Goal: Task Accomplishment & Management: Complete application form

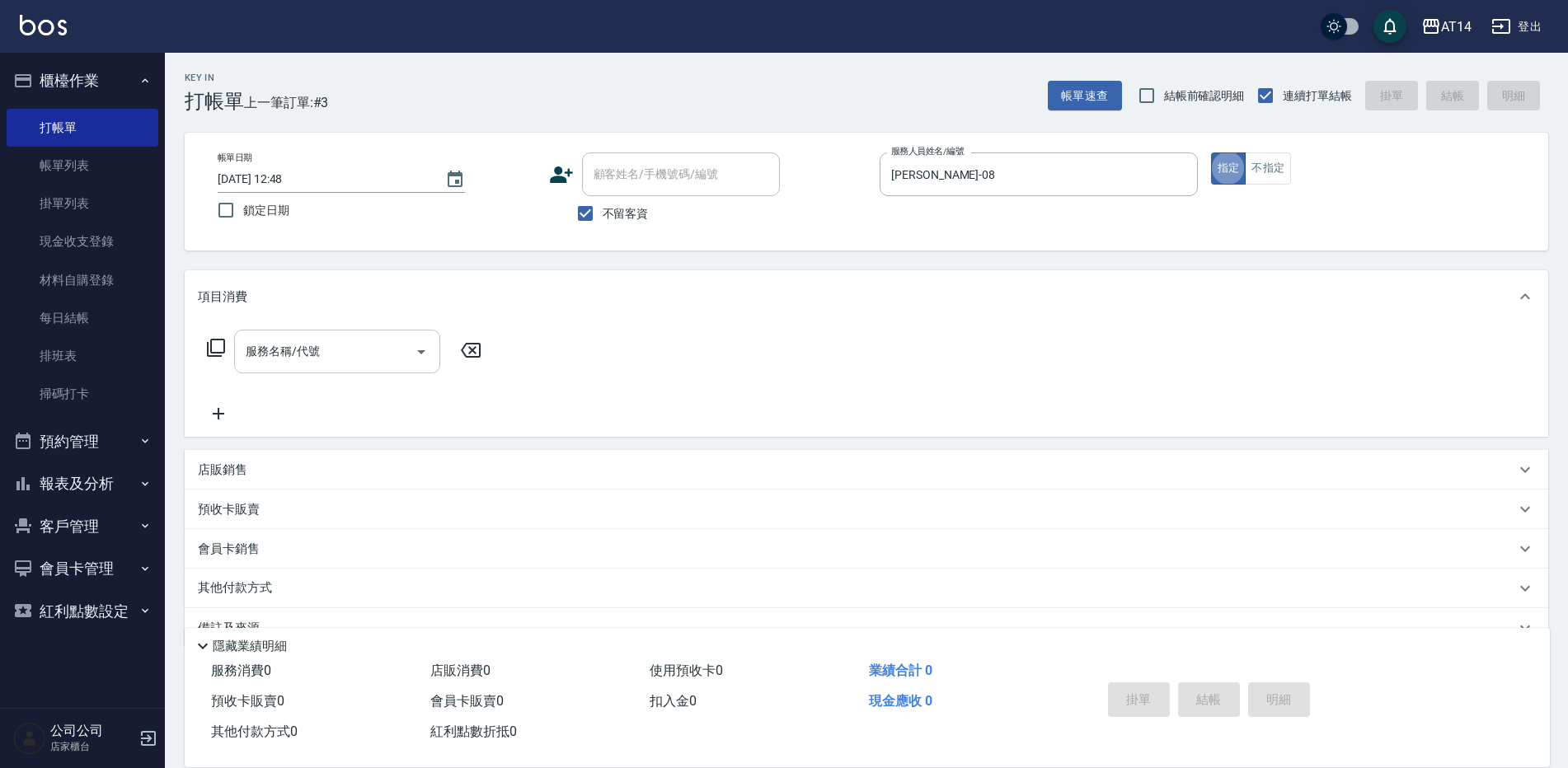
click at [326, 335] on div "服務名稱/代號" at bounding box center [336, 351] width 206 height 44
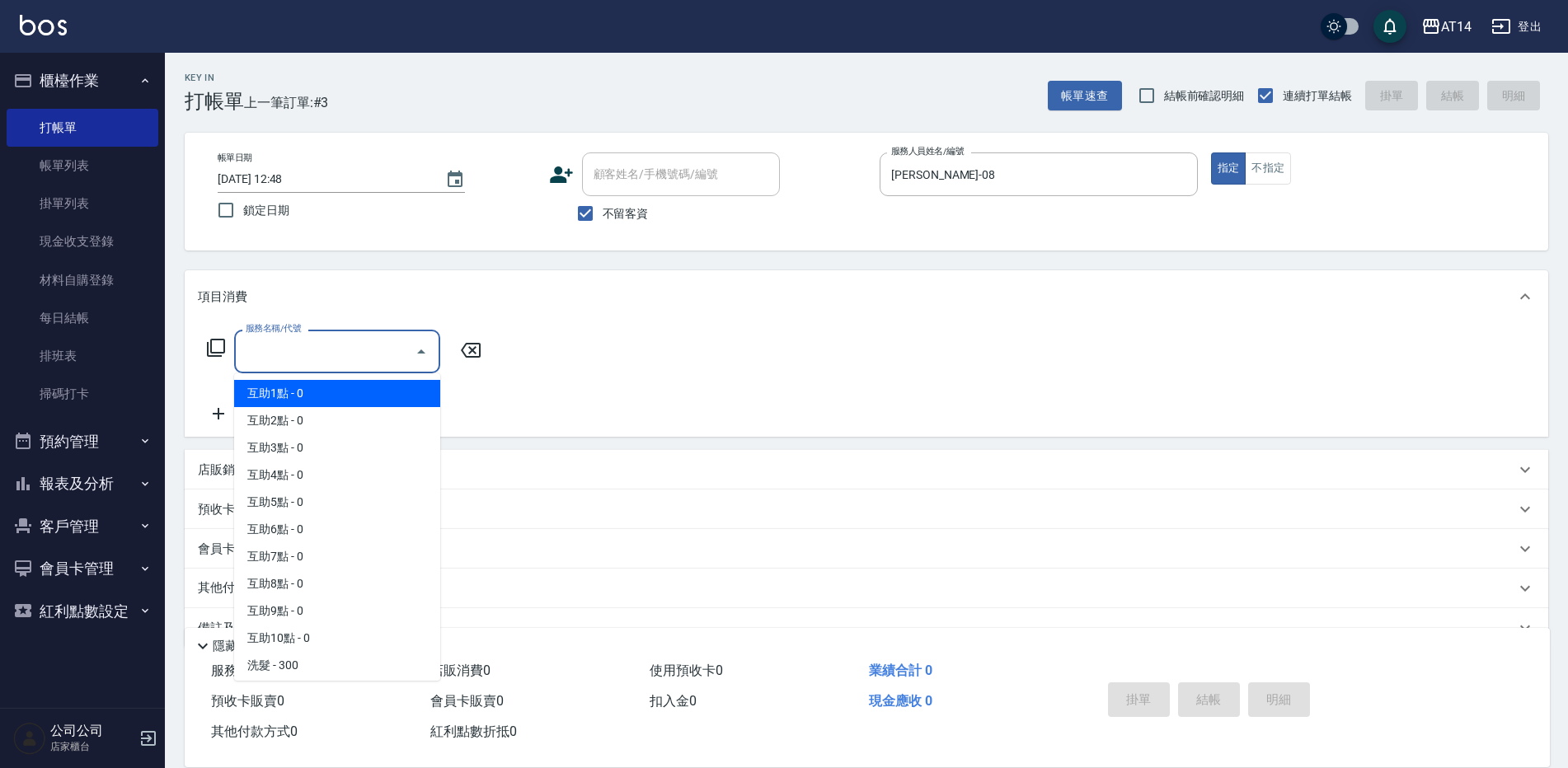
click at [302, 345] on input "服務名稱/代號" at bounding box center [324, 351] width 166 height 29
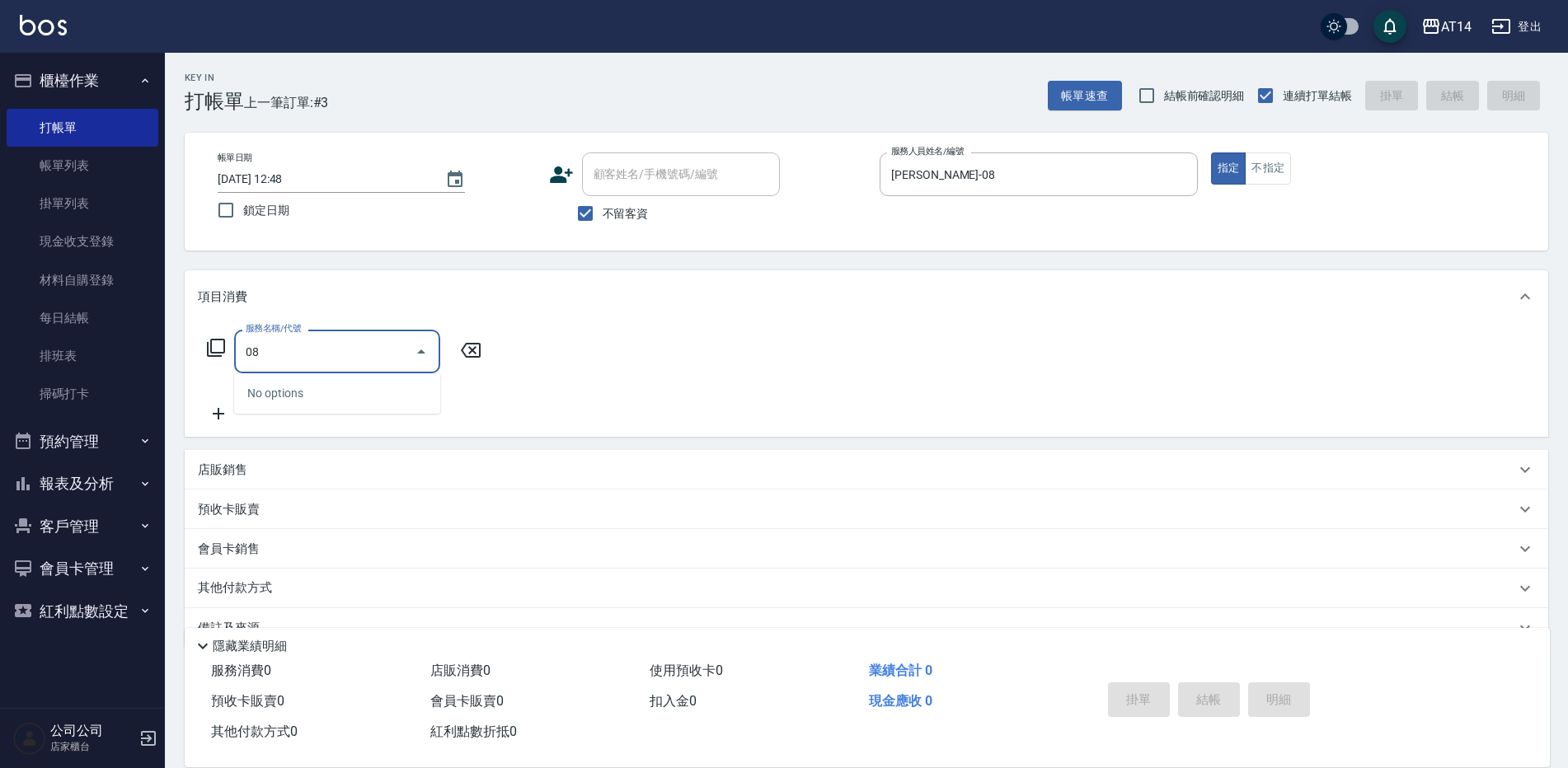
type input "0"
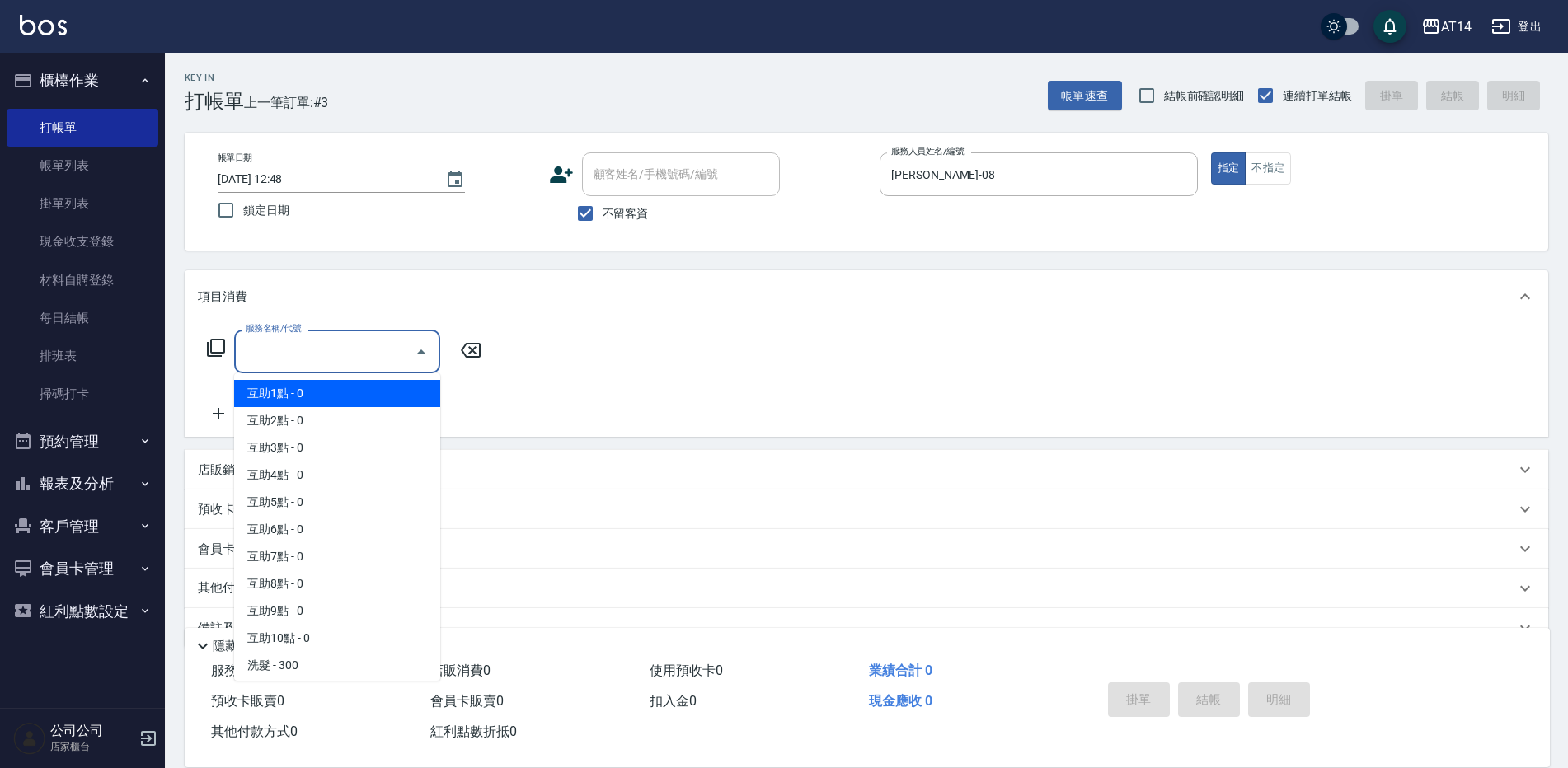
type input "0"
click at [652, 353] on div "服務名稱/代號 服務名稱/代號" at bounding box center [867, 379] width 1363 height 114
click at [343, 341] on input "服務名稱/代號" at bounding box center [324, 351] width 166 height 29
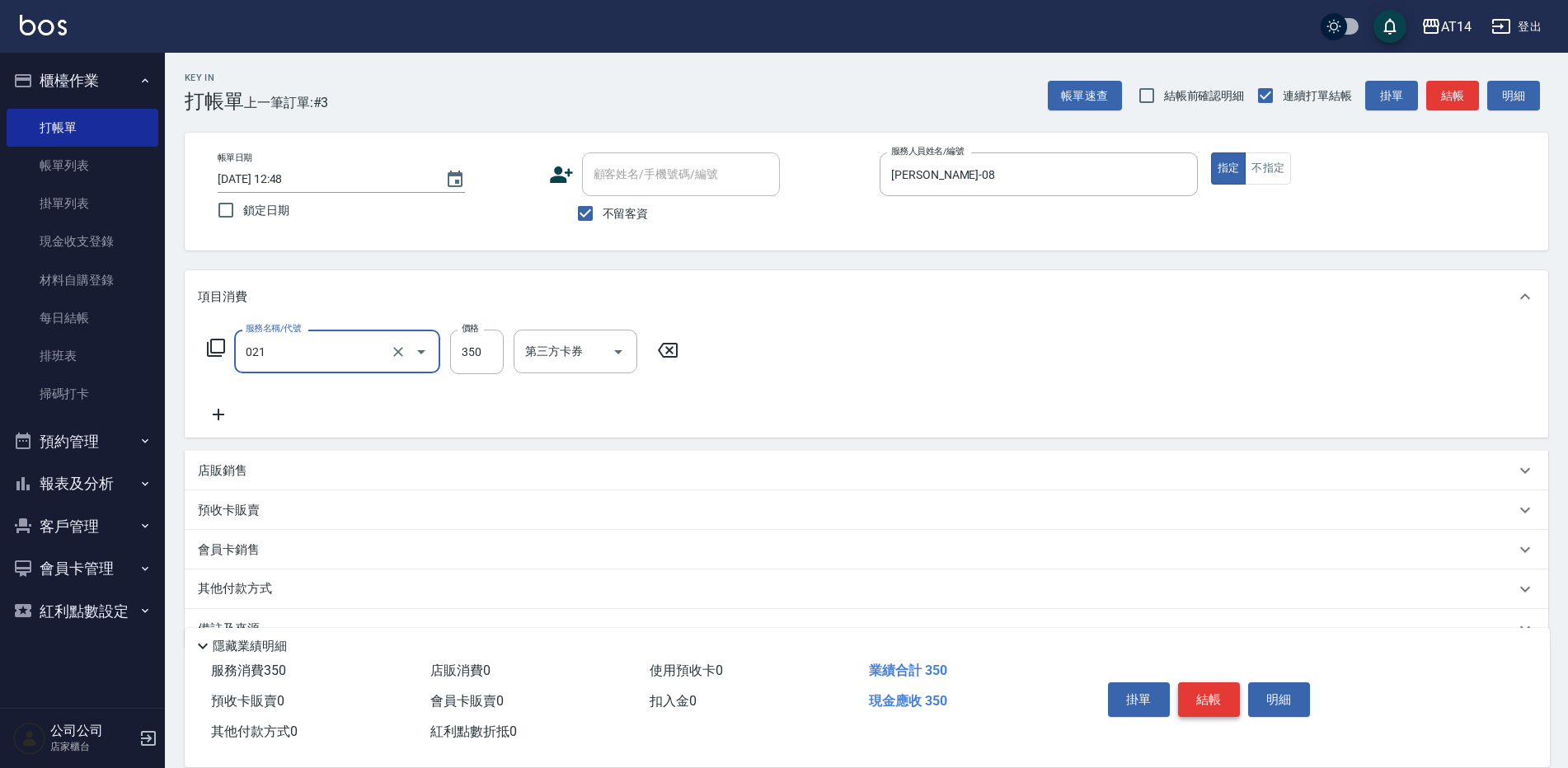
type input "剪髮(021)"
click at [1231, 688] on button "結帳" at bounding box center [1208, 699] width 62 height 35
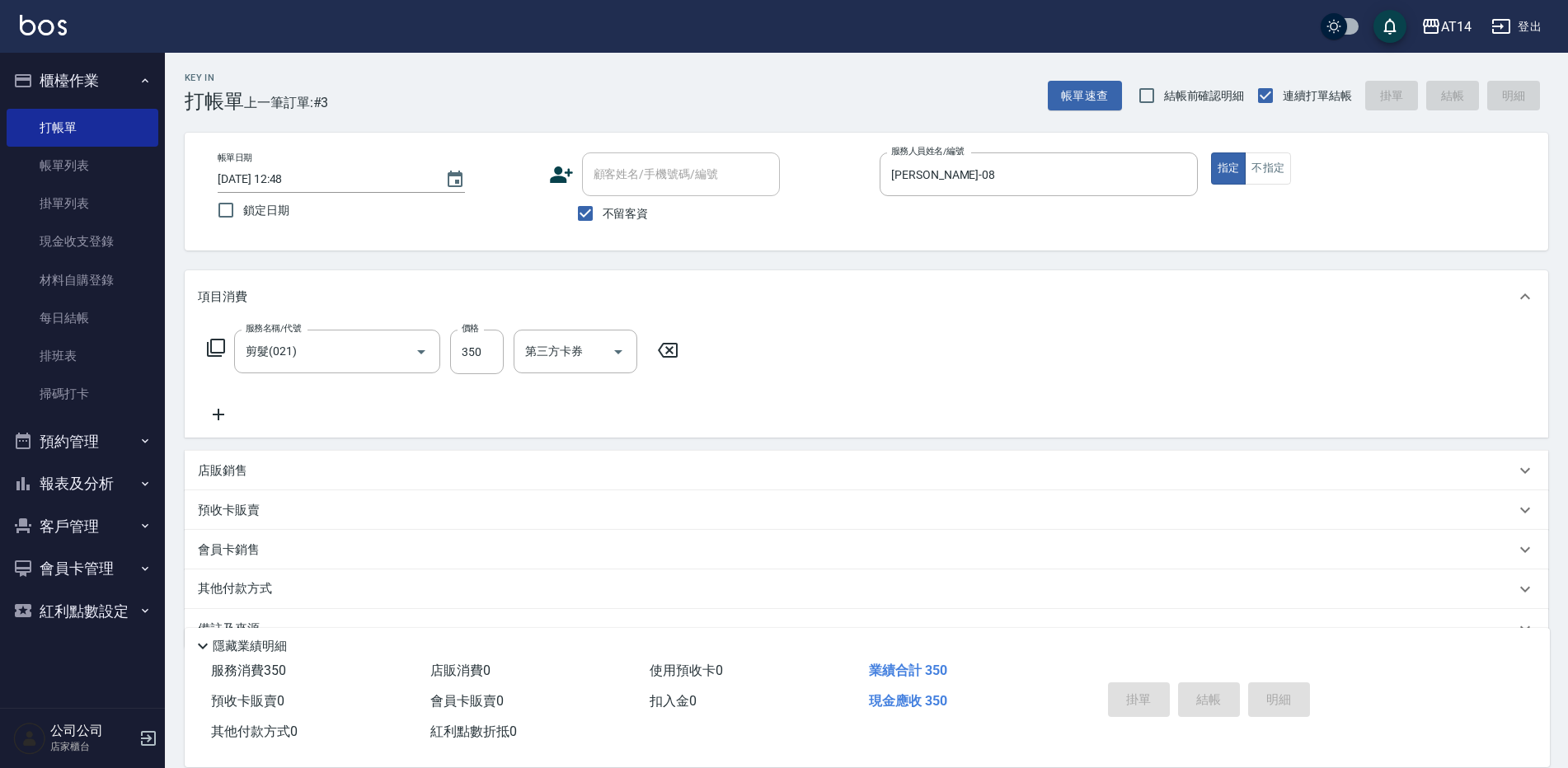
type input "[DATE] 13:31"
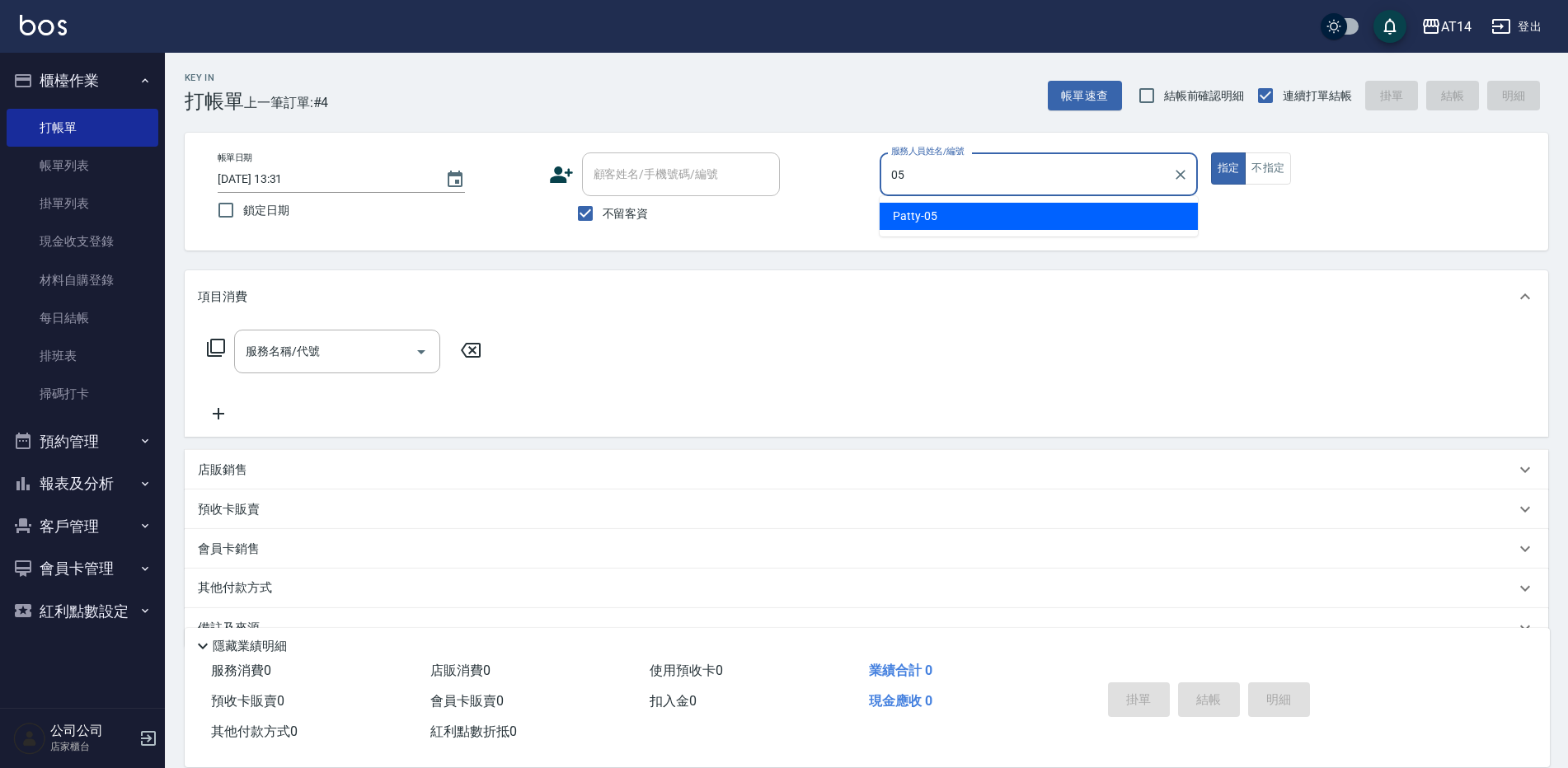
type input "Patty-05"
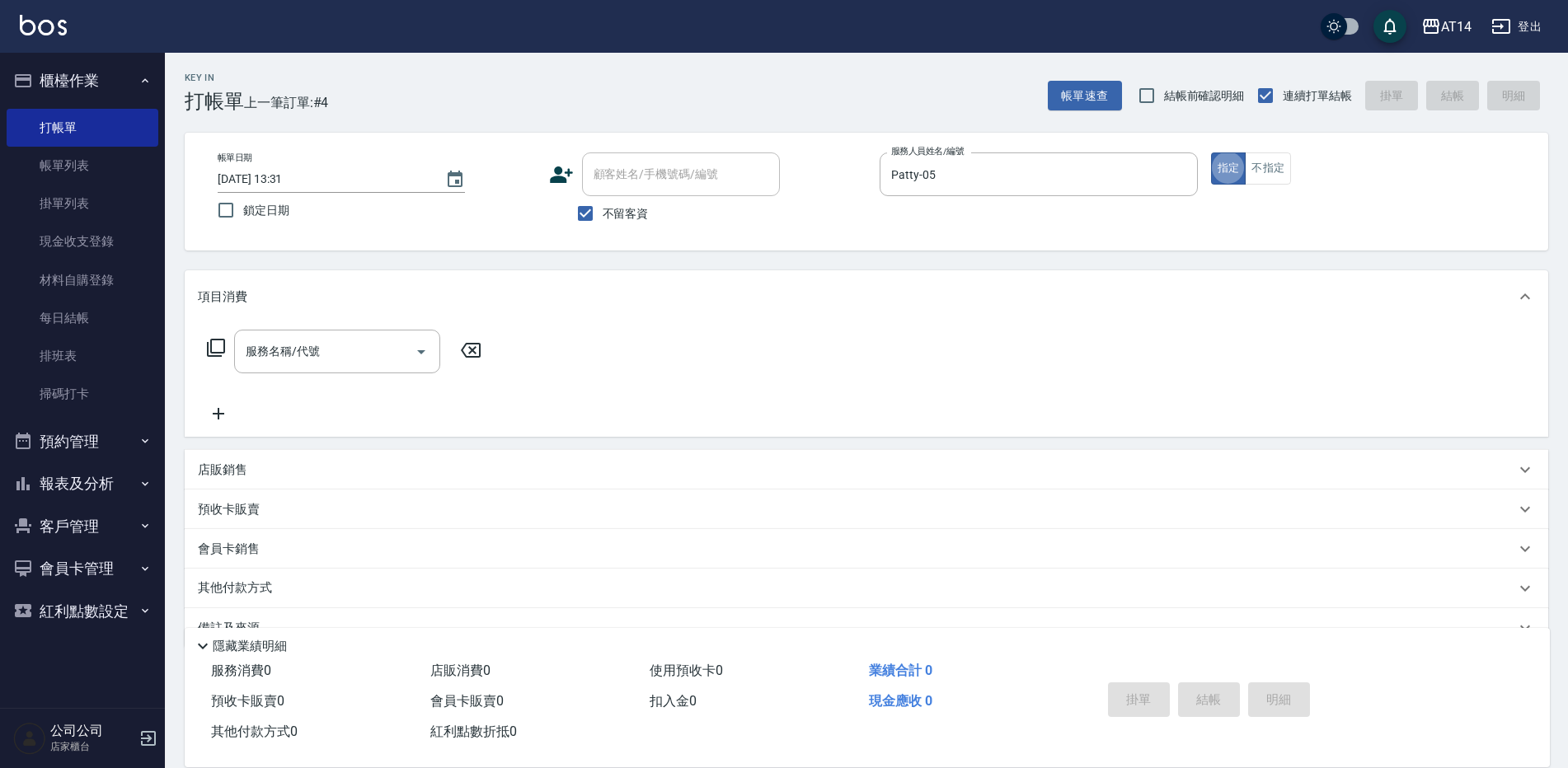
type button "true"
drag, startPoint x: 976, startPoint y: 191, endPoint x: 469, endPoint y: 126, distance: 511.1
click at [469, 126] on div "Key In 打帳單 上一筆訂單:#4 帳單速查 結帳前確認明細 連續打單結帳 掛單 結帳 明細 帳單日期 [DATE] 13:31 鎖定日期 顧客姓名/手機…" at bounding box center [867, 429] width 1403 height 753
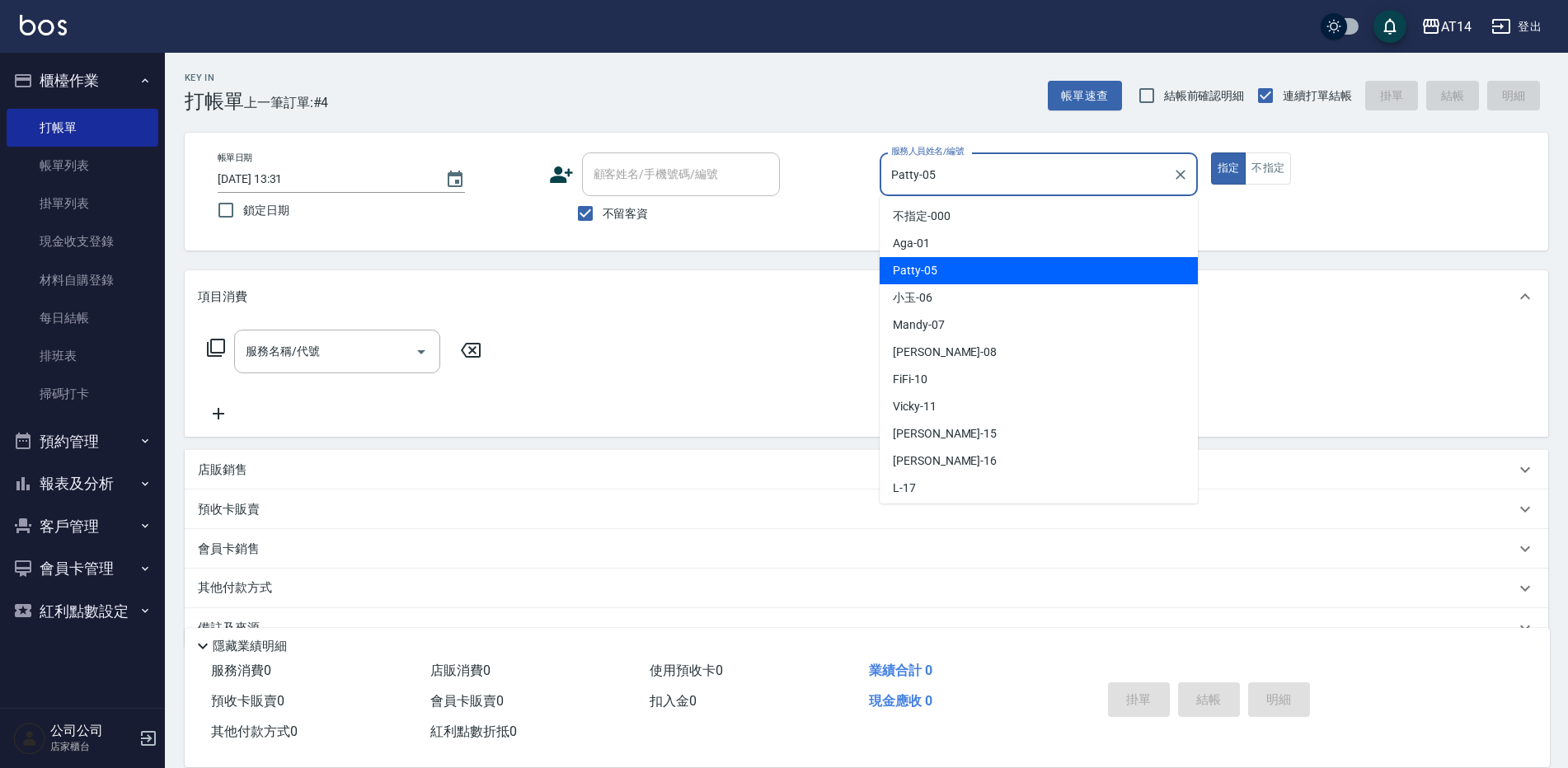
drag, startPoint x: 956, startPoint y: 180, endPoint x: 547, endPoint y: 125, distance: 412.7
click at [547, 125] on div "Key In 打帳單 上一筆訂單:#4 帳單速查 結帳前確認明細 連續打單結帳 掛單 結帳 明細 帳單日期 [DATE] 13:31 鎖定日期 顧客姓名/手機…" at bounding box center [867, 429] width 1403 height 753
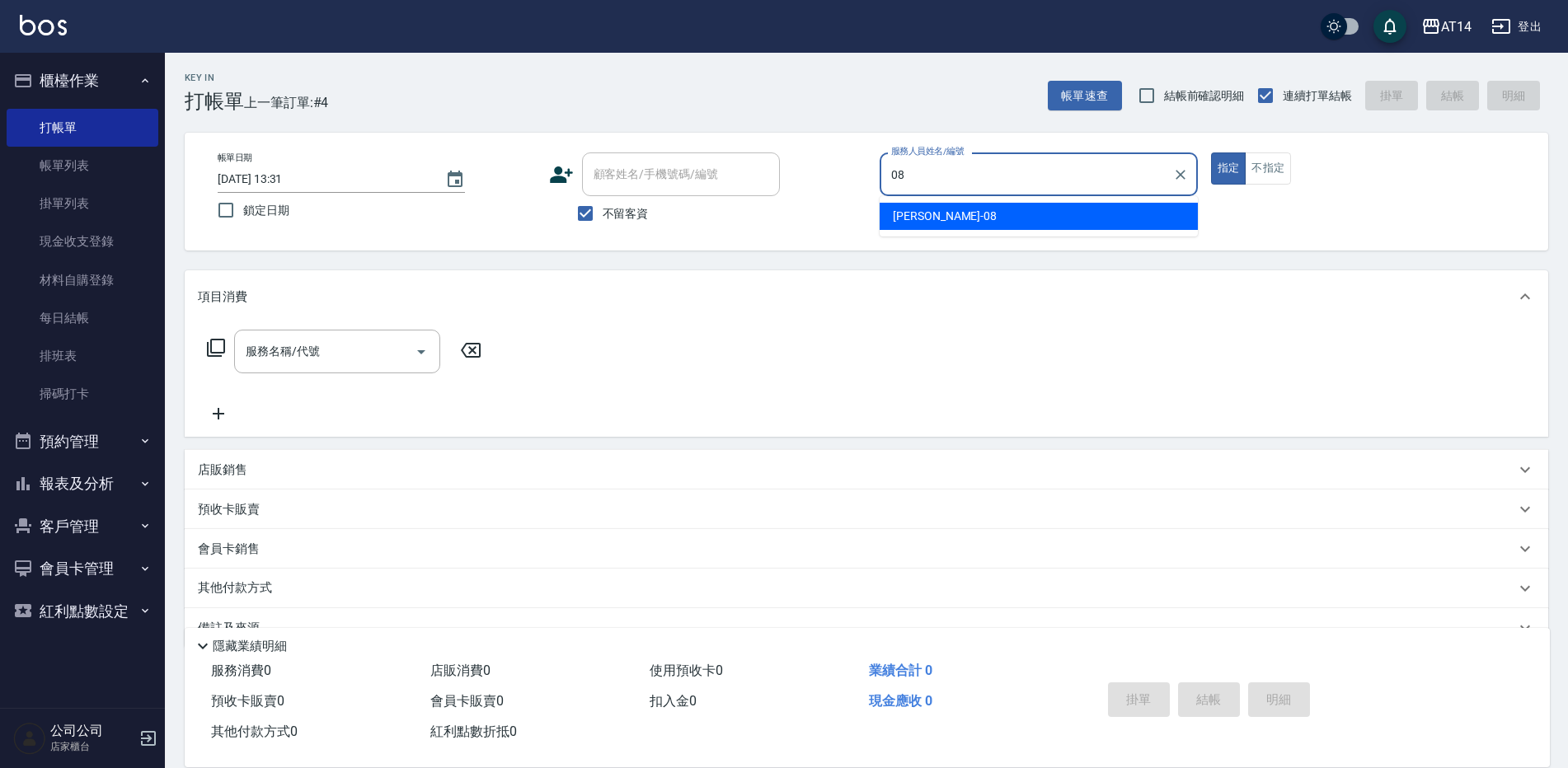
type input "[PERSON_NAME]-08"
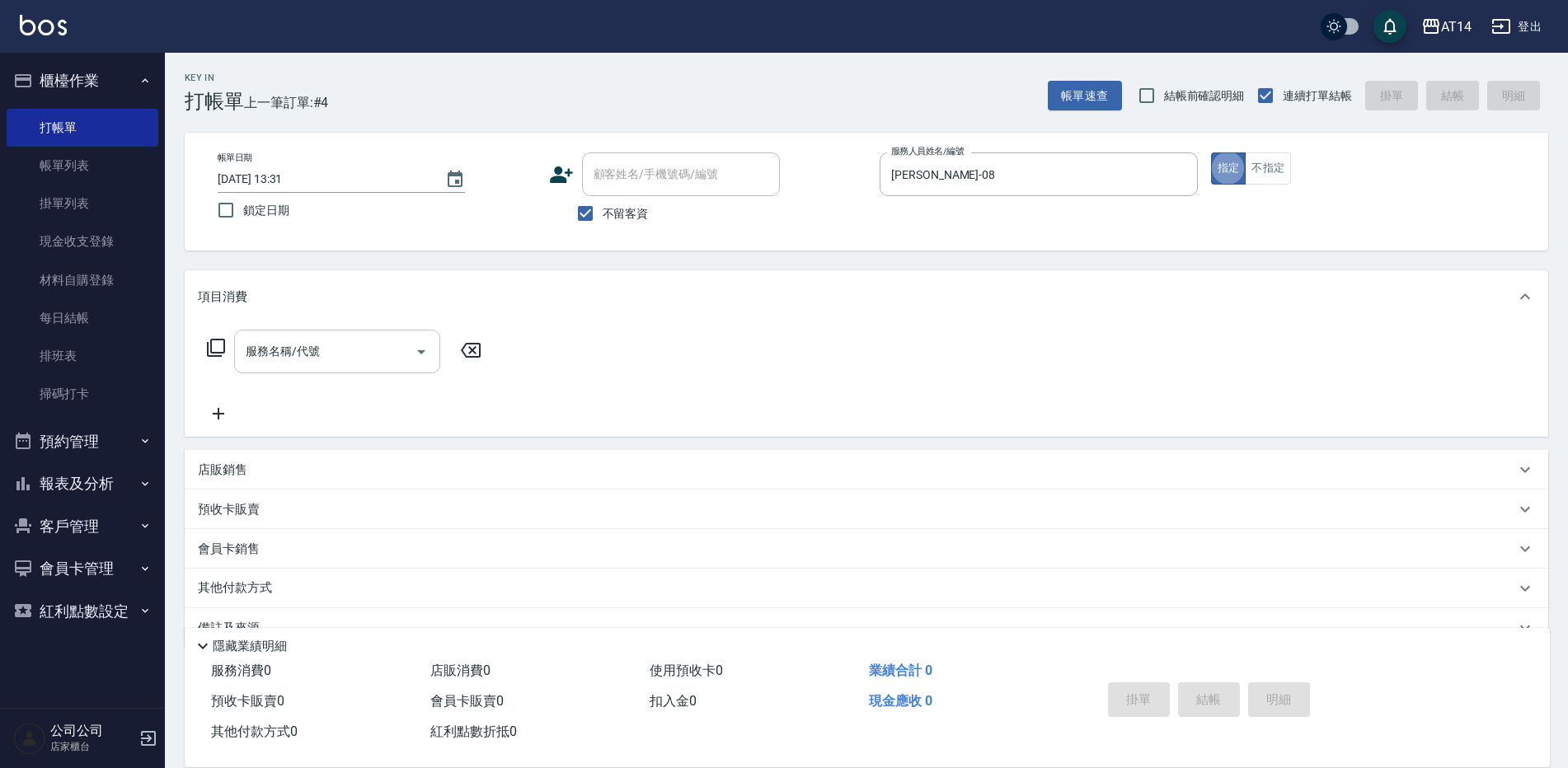
click at [350, 334] on div "服務名稱/代號" at bounding box center [336, 351] width 206 height 44
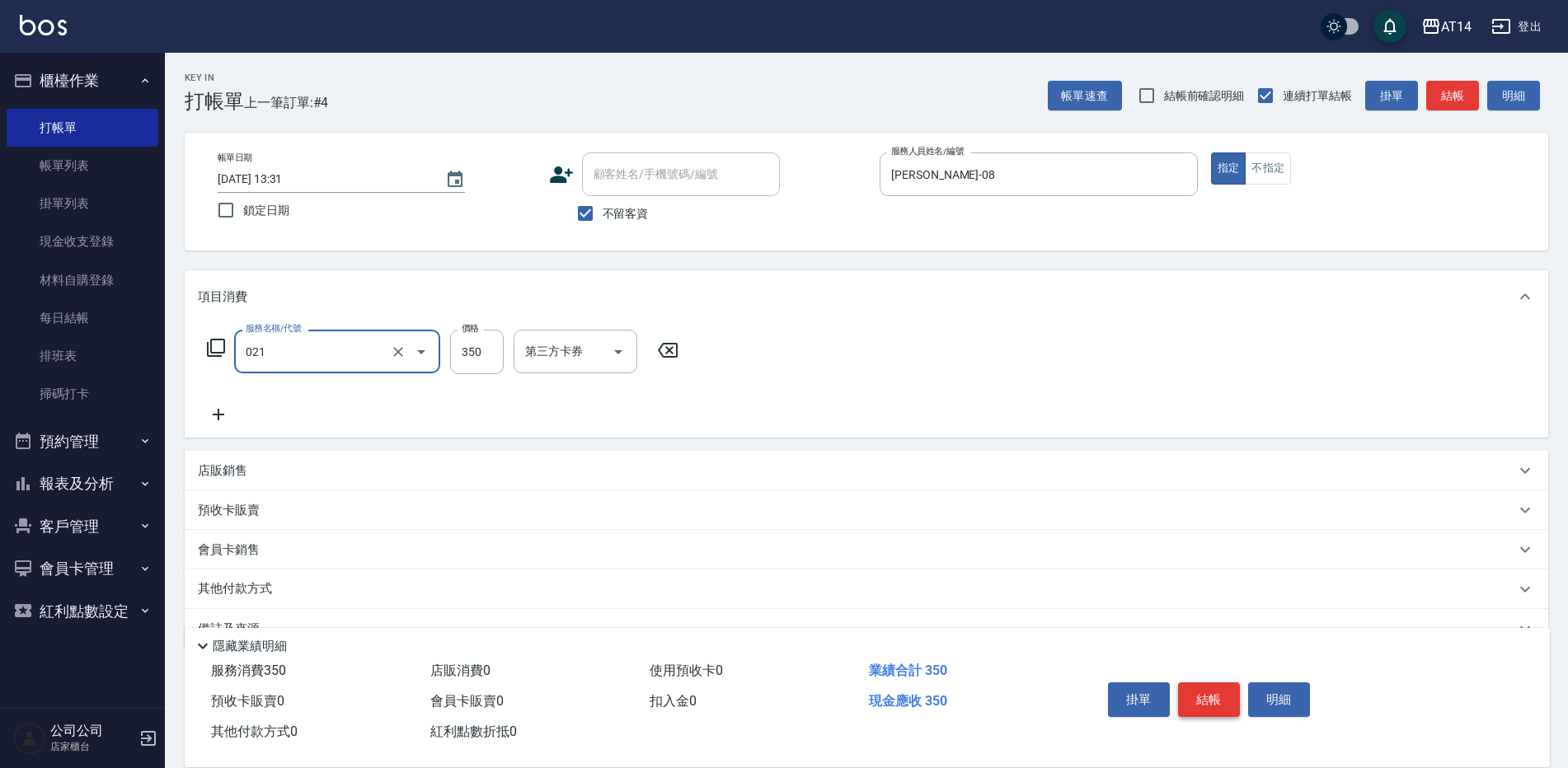
type input "剪髮(021)"
click at [1211, 694] on button "結帳" at bounding box center [1208, 699] width 62 height 35
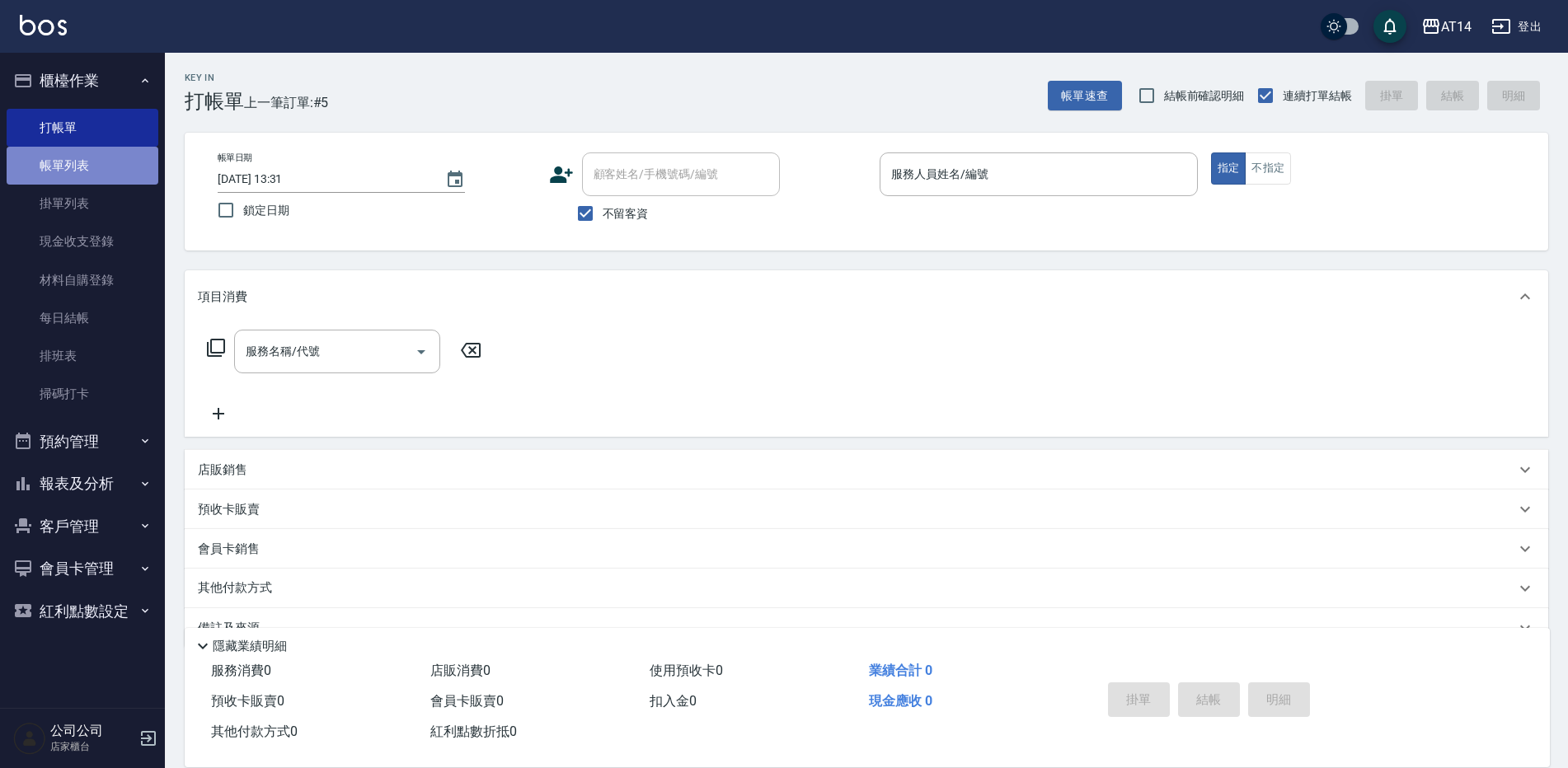
click at [97, 159] on link "帳單列表" at bounding box center [83, 165] width 152 height 38
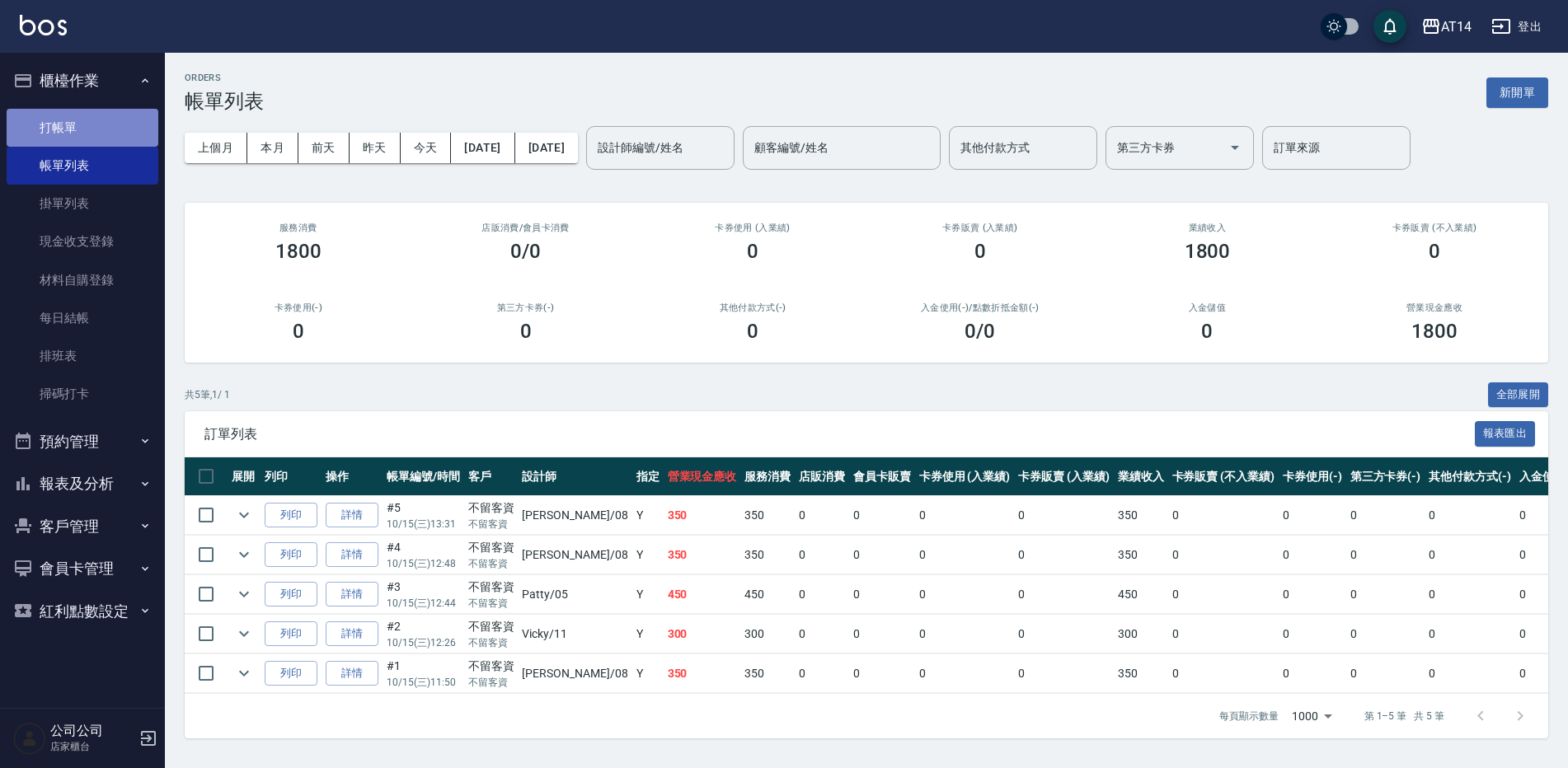
click at [96, 137] on link "打帳單" at bounding box center [83, 128] width 152 height 38
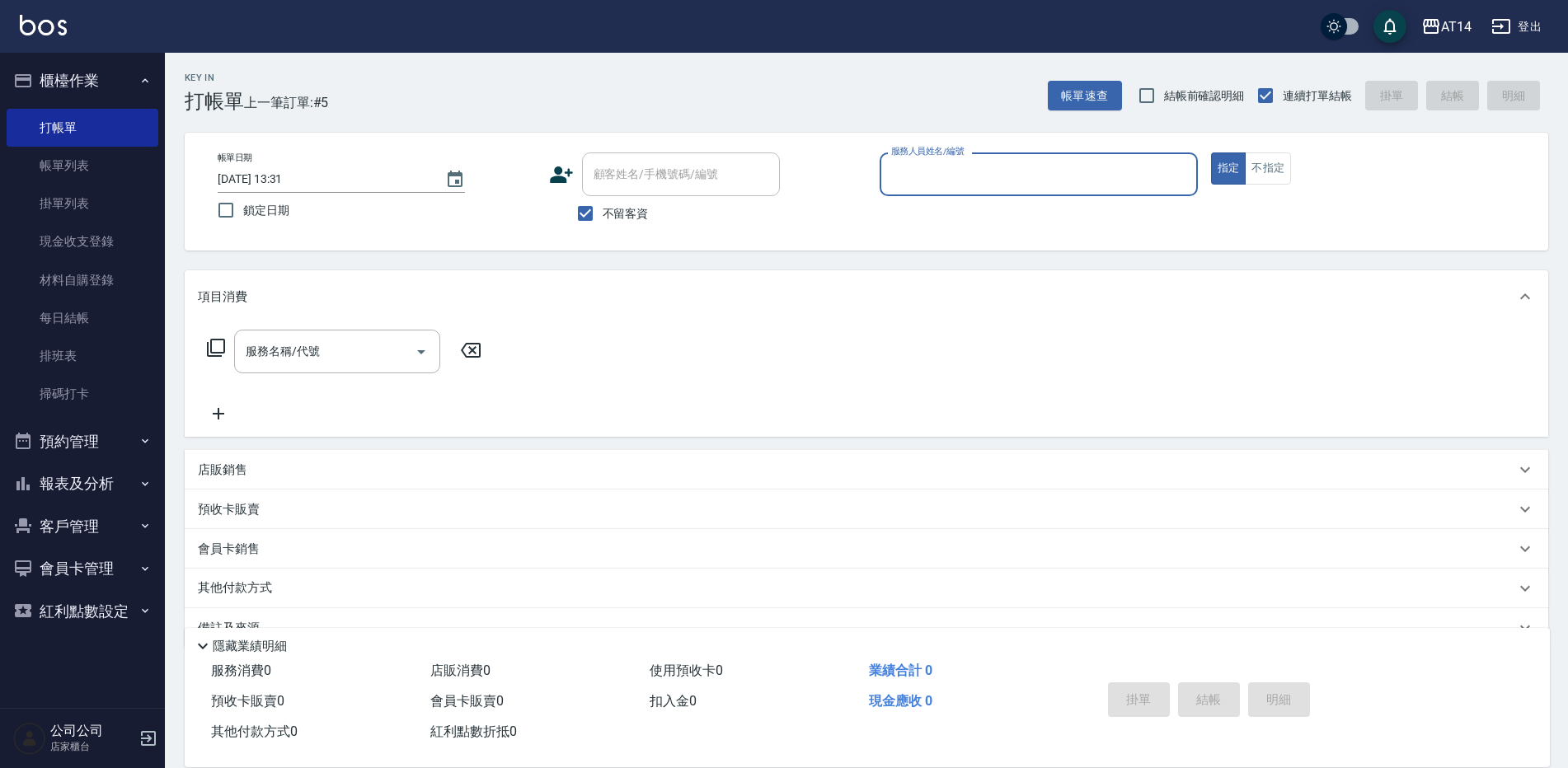
click at [603, 204] on label "不留客資" at bounding box center [608, 213] width 81 height 35
click at [603, 204] on input "不留客資" at bounding box center [585, 213] width 35 height 35
checkbox input "false"
click at [689, 166] on div "顧客姓名/手機號碼/編號 顧客姓名/手機號碼/編號" at bounding box center [681, 174] width 198 height 44
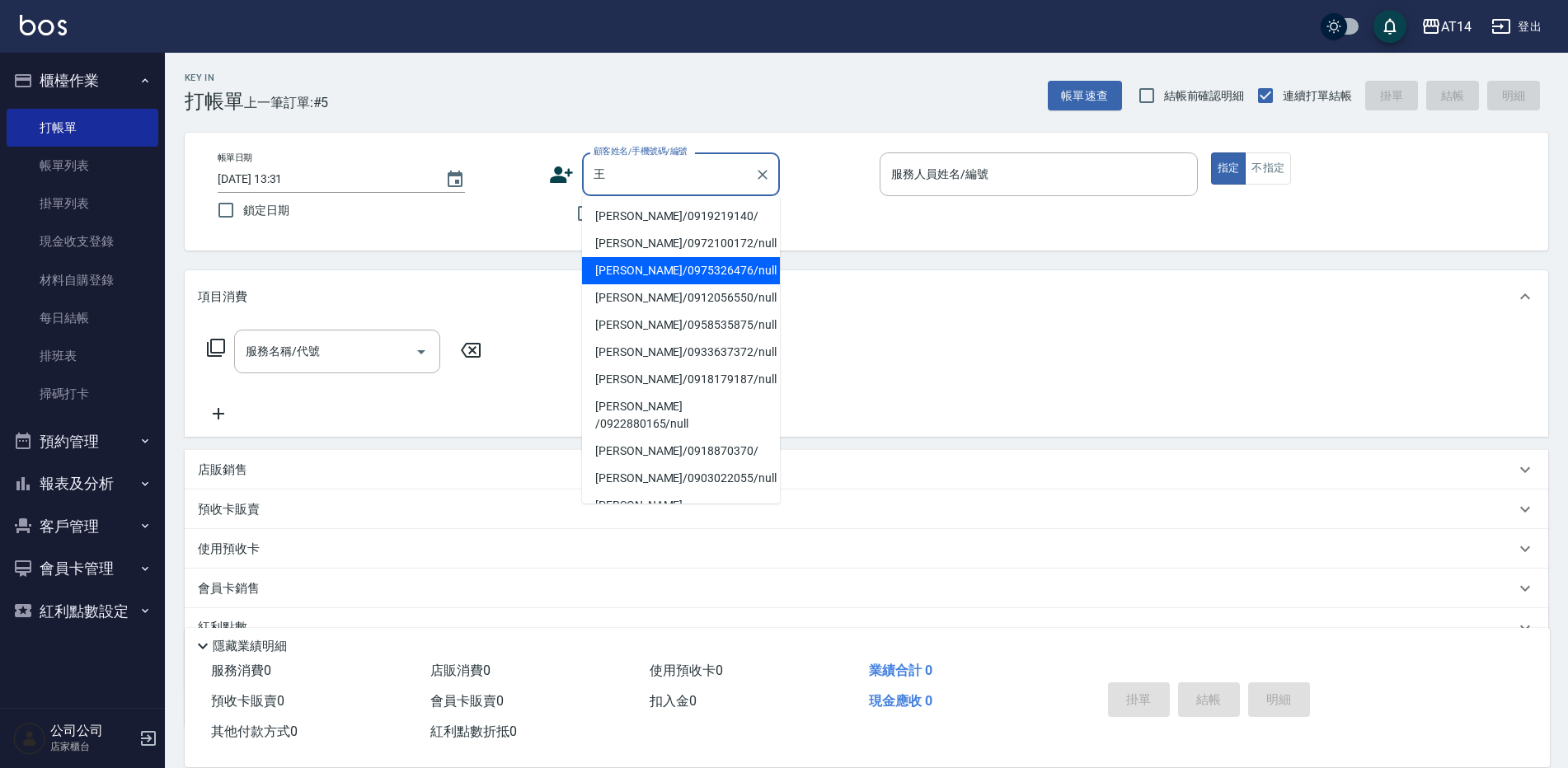
click at [644, 278] on li "[PERSON_NAME]/0975326476/null" at bounding box center [681, 270] width 198 height 27
type input "[PERSON_NAME]/0975326476/null"
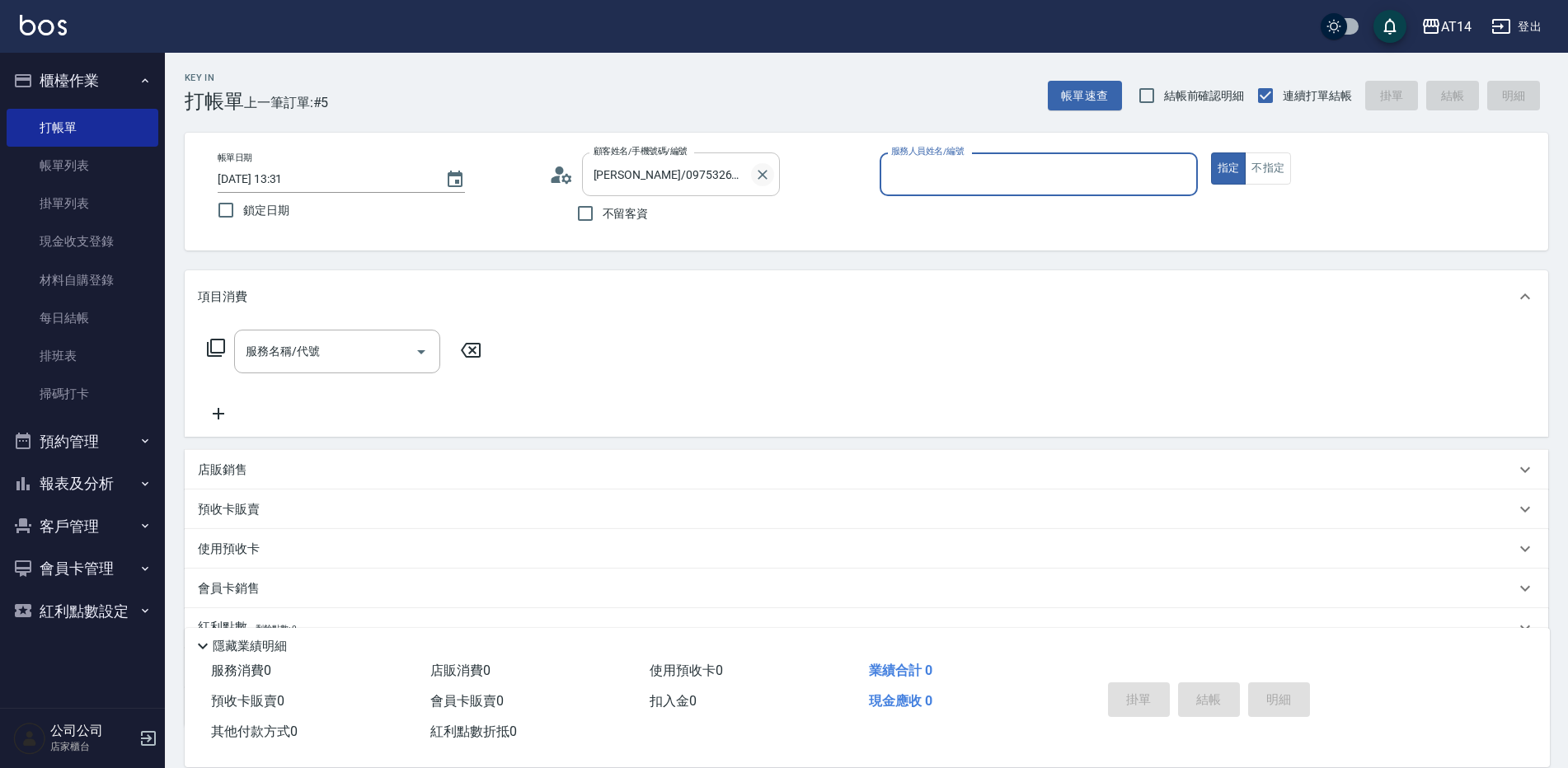
click at [751, 176] on button "Clear" at bounding box center [762, 175] width 23 height 23
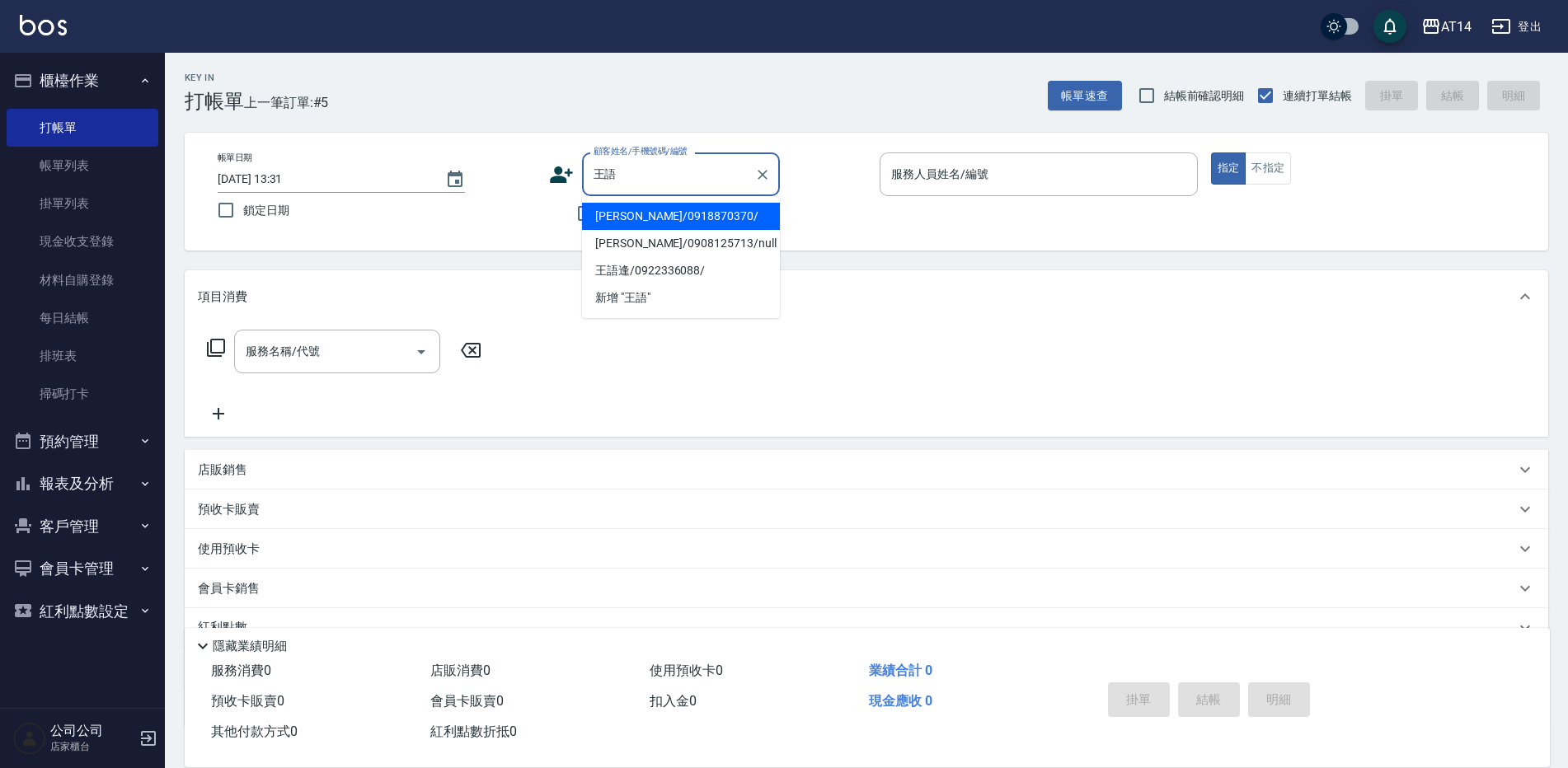
click at [616, 210] on li "[PERSON_NAME]/0918870370/" at bounding box center [681, 216] width 198 height 27
type input "[PERSON_NAME]/0918870370/"
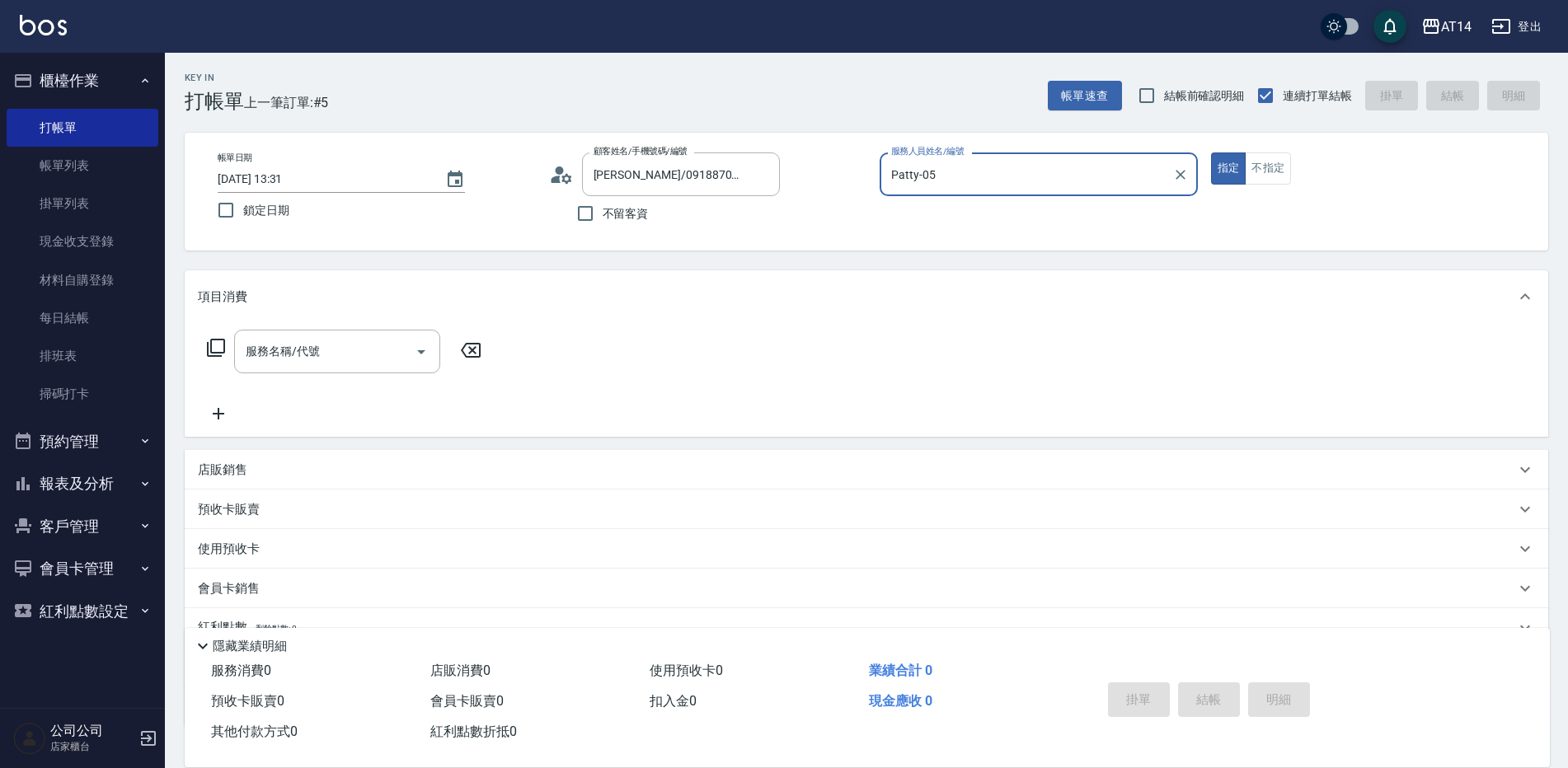
type input "Patty-05"
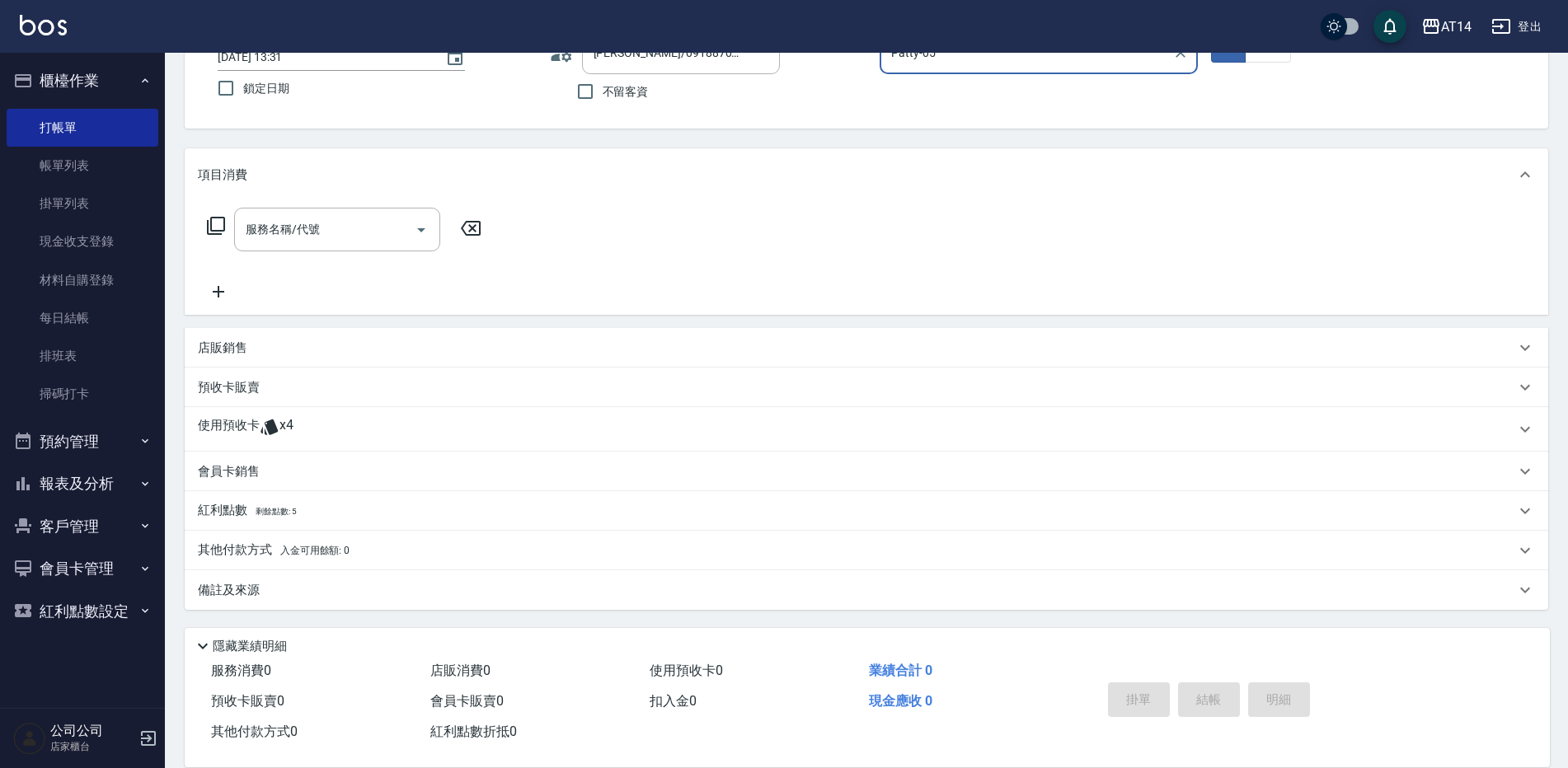
scroll to position [83, 0]
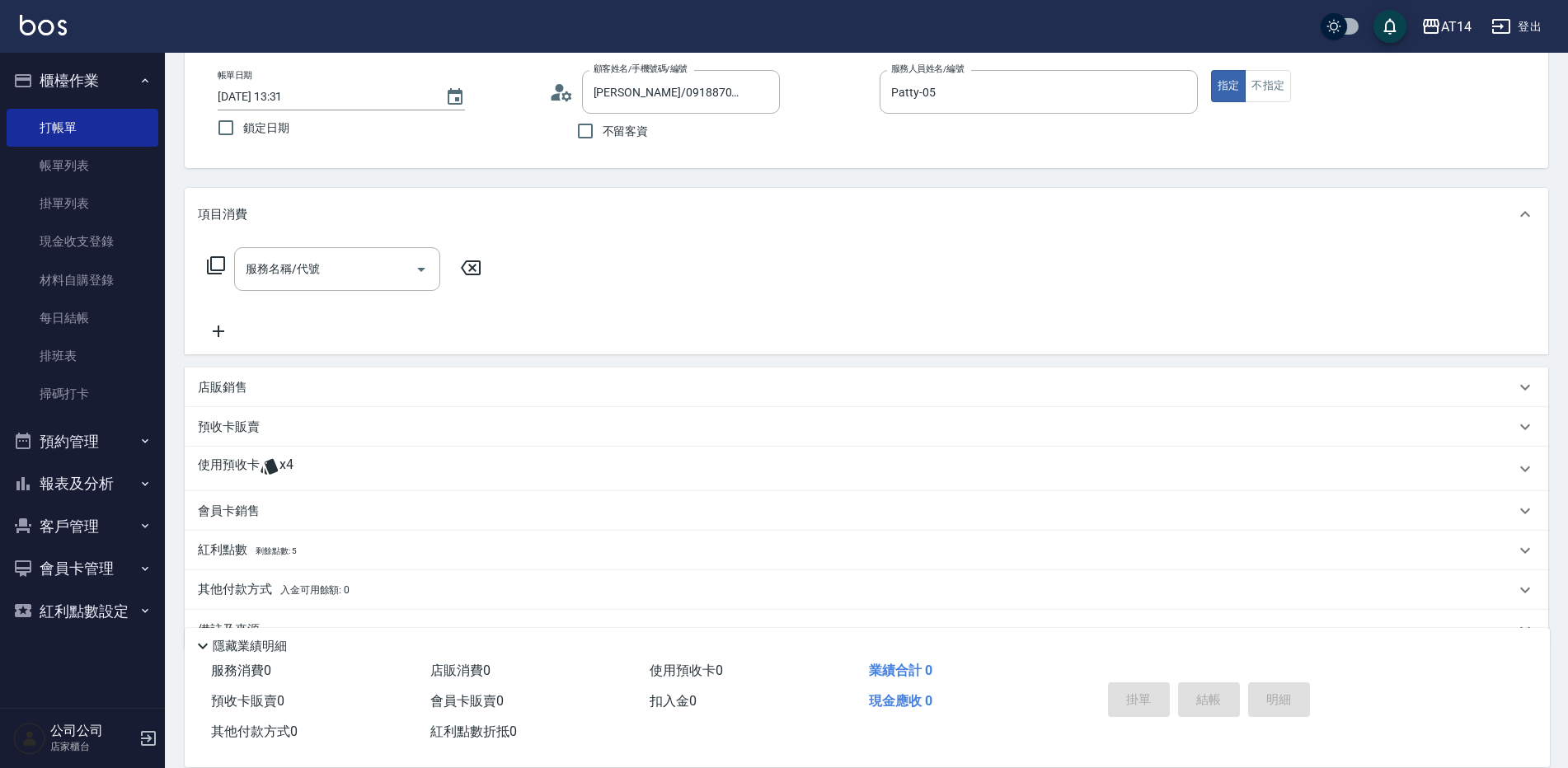
click at [277, 472] on icon at bounding box center [269, 466] width 20 height 20
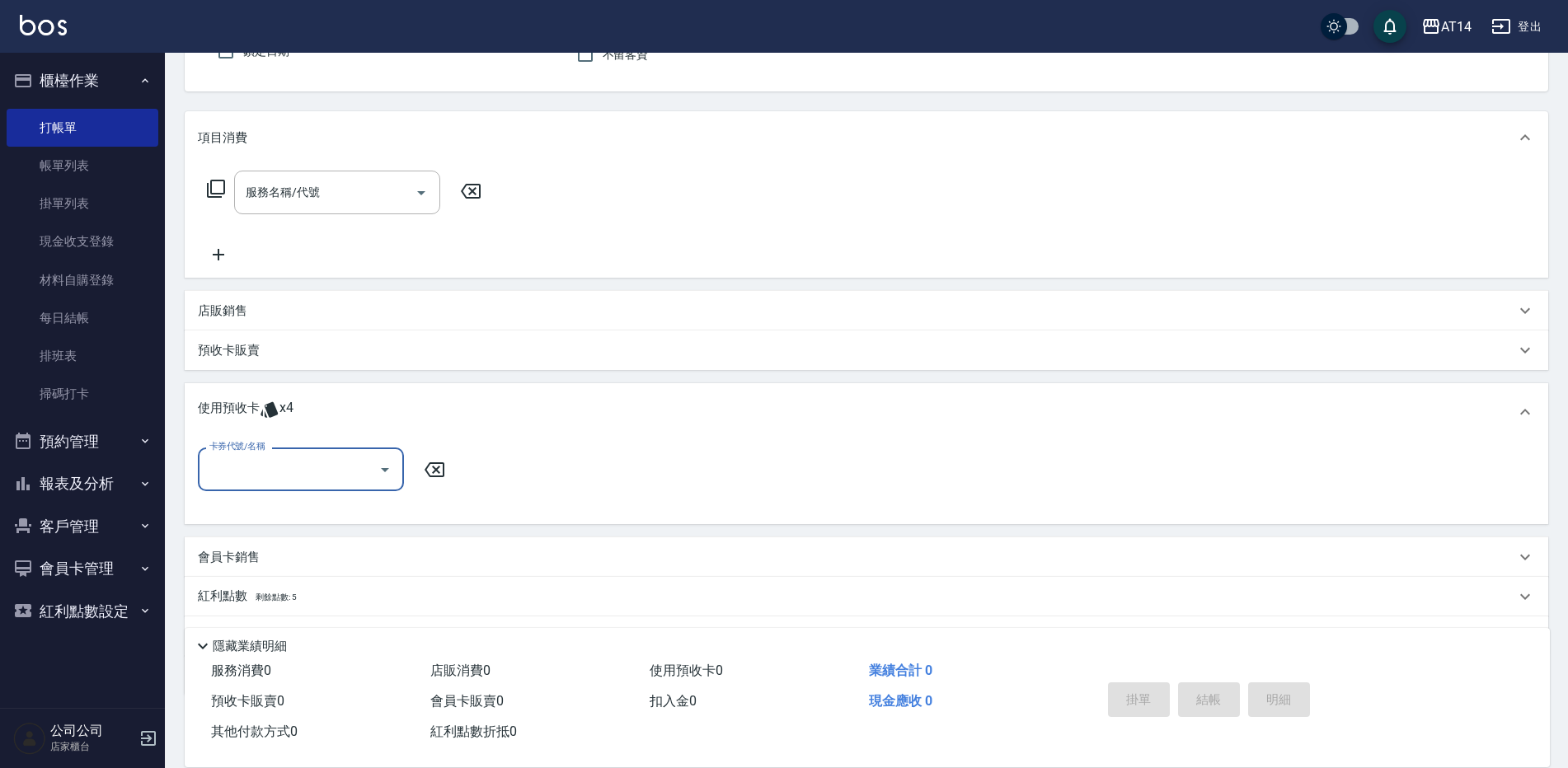
scroll to position [245, 0]
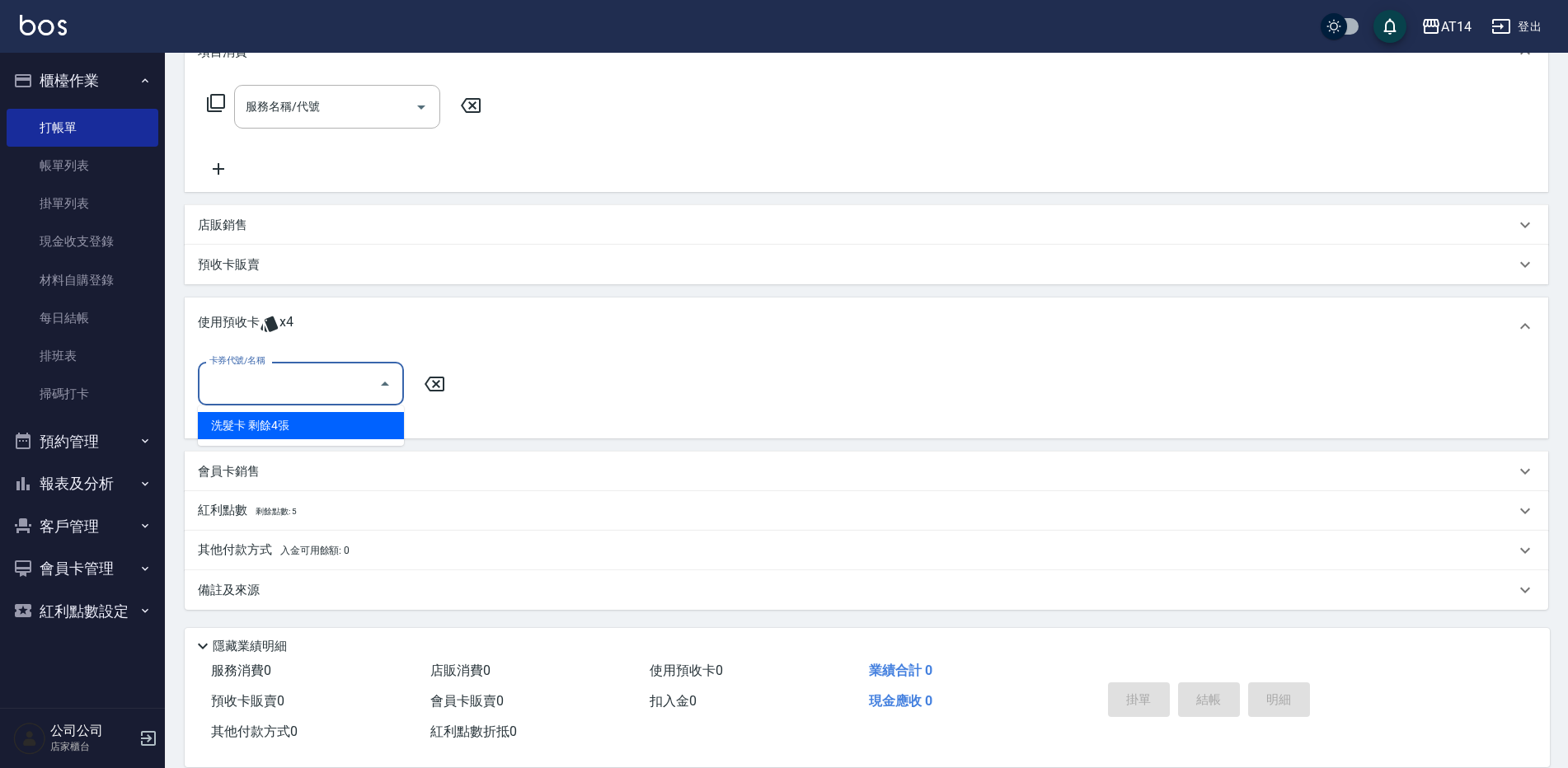
click at [280, 389] on input "卡券代號/名稱" at bounding box center [288, 383] width 166 height 29
click at [292, 416] on div "洗髮卡 剩餘4張" at bounding box center [300, 425] width 206 height 27
type input "洗髮卡"
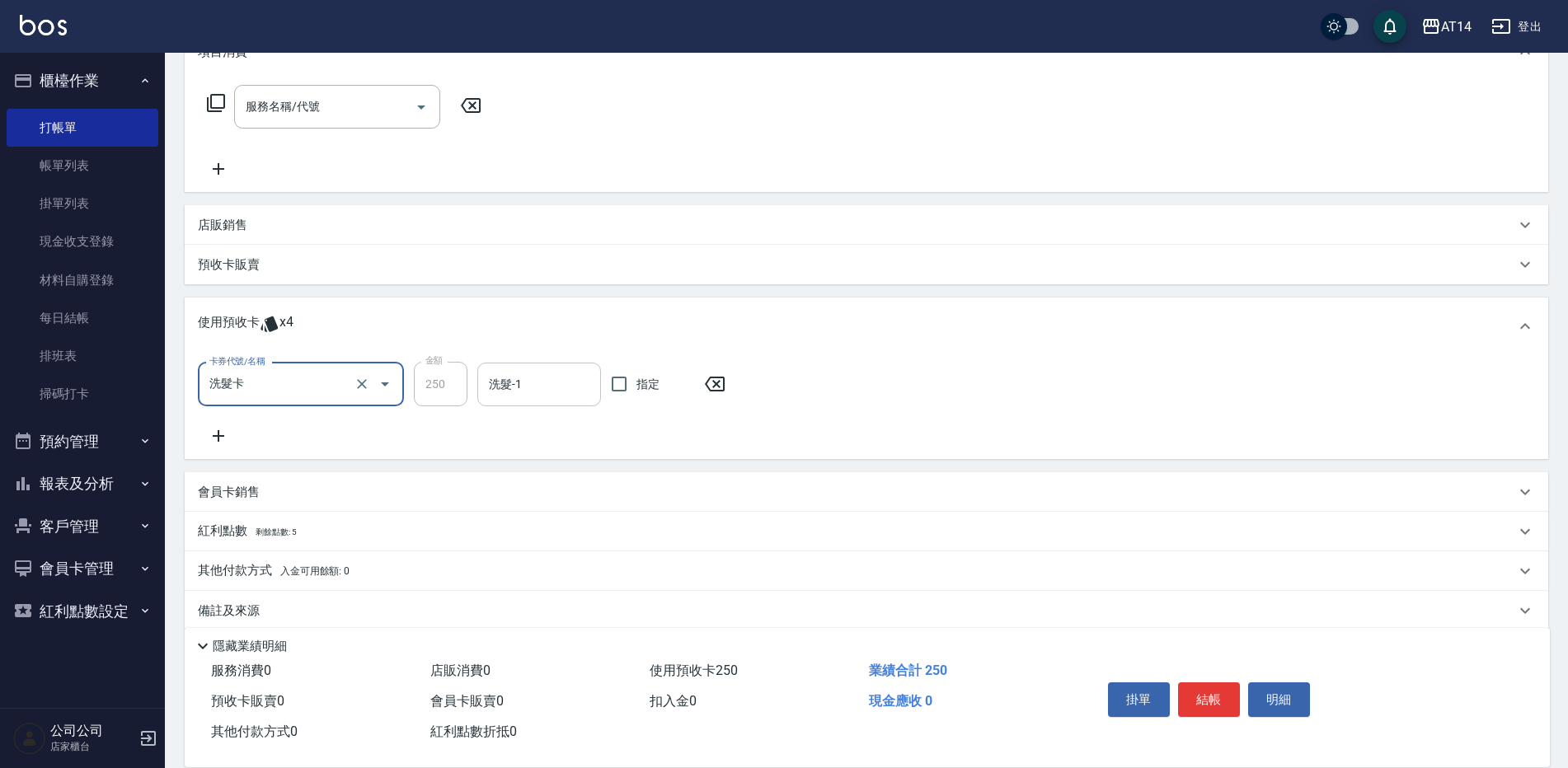
click at [514, 379] on div "洗髮-1 洗髮-1" at bounding box center [539, 384] width 124 height 44
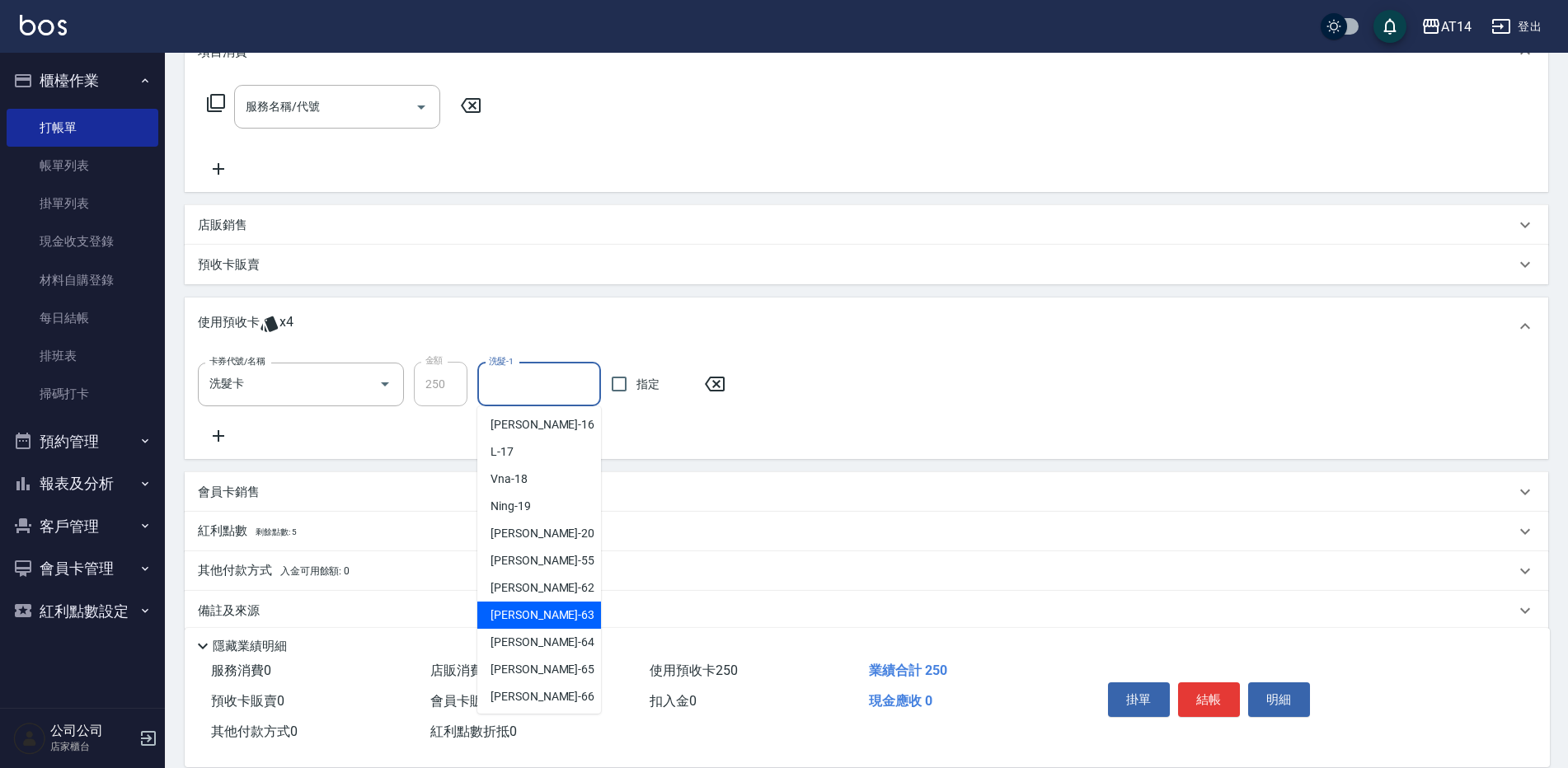
scroll to position [247, 0]
click at [563, 691] on div "[PERSON_NAME]-66" at bounding box center [539, 696] width 124 height 27
type input "[PERSON_NAME]-66"
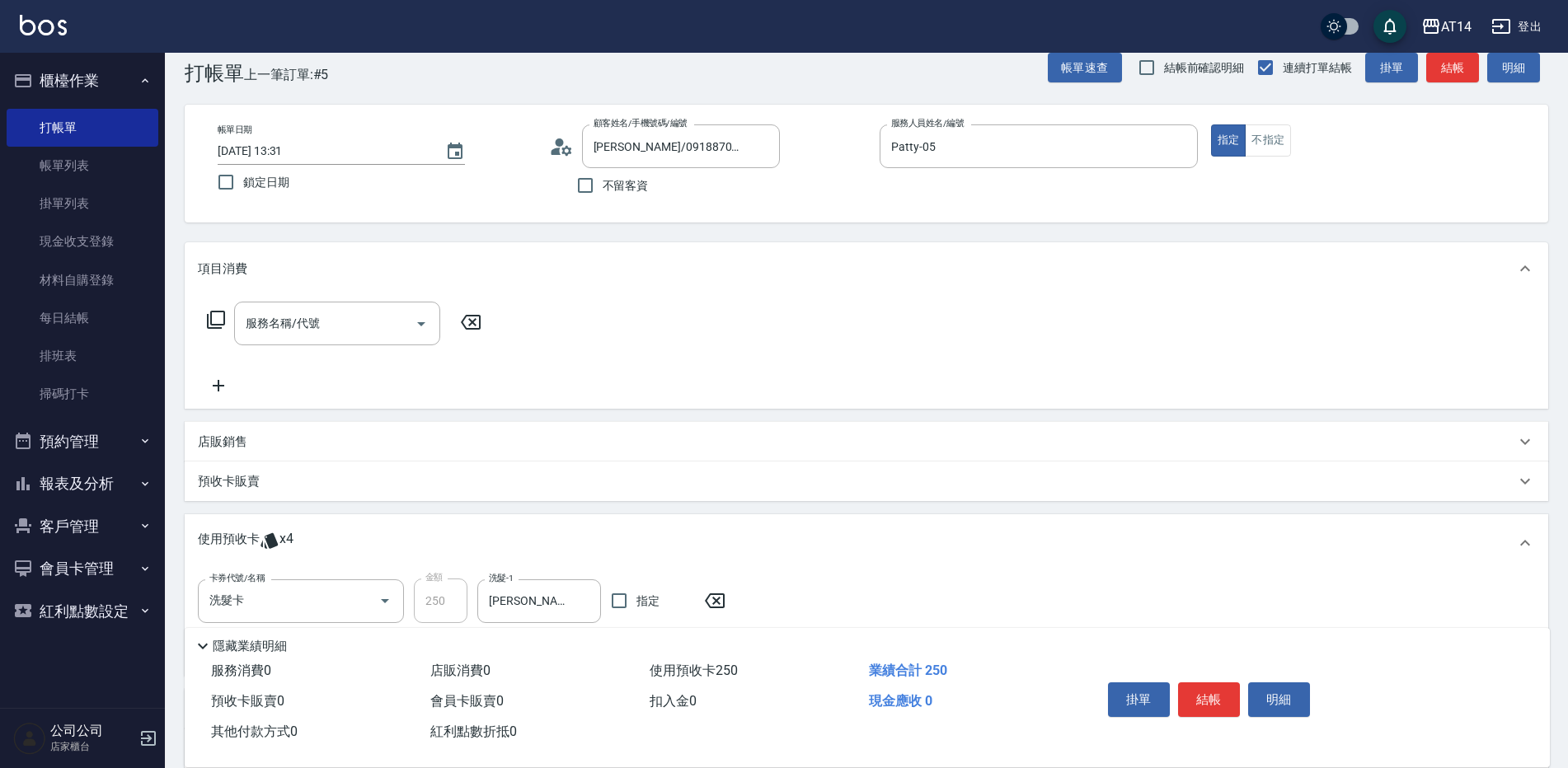
scroll to position [0, 0]
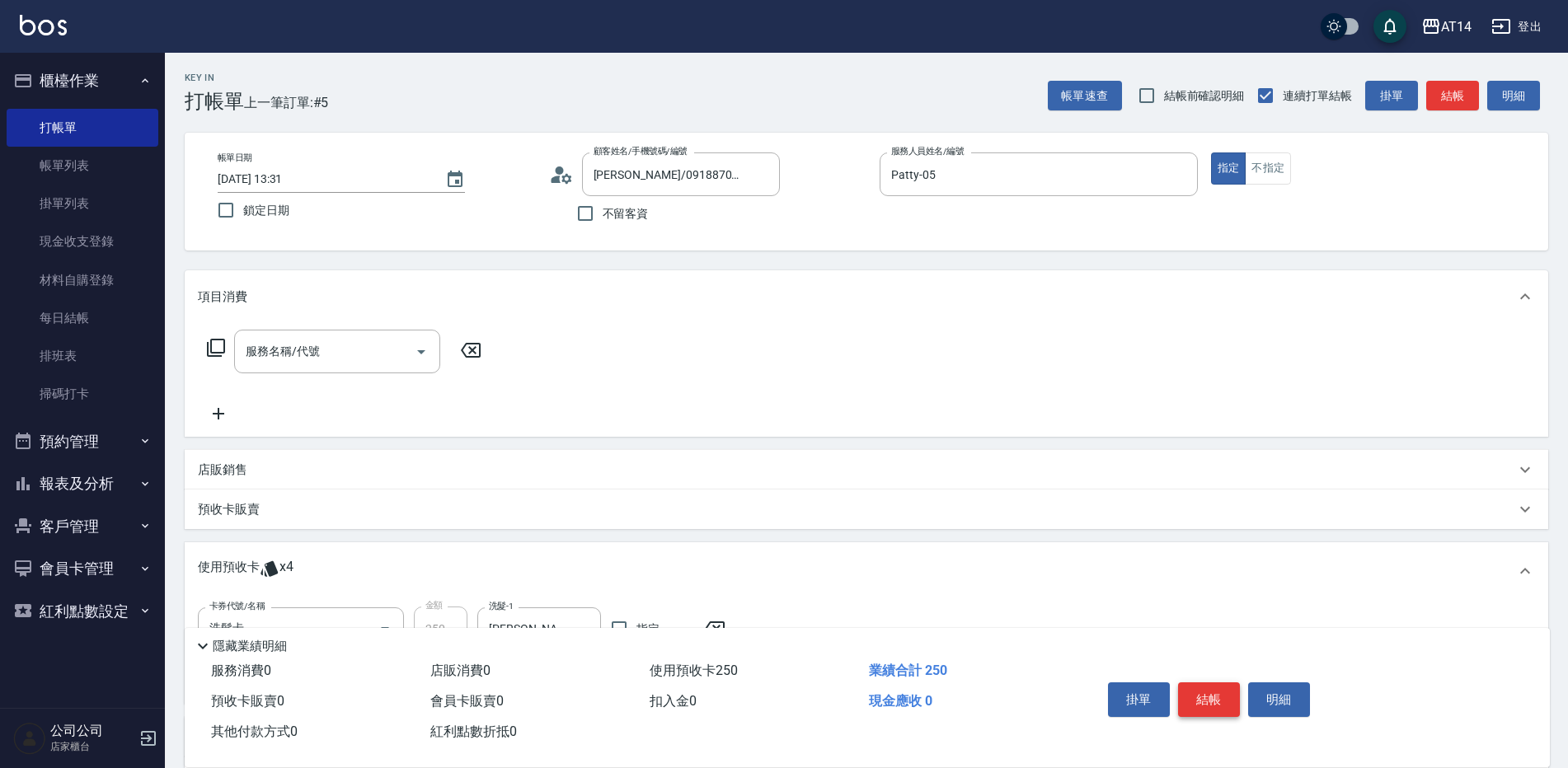
click at [1192, 683] on button "結帳" at bounding box center [1208, 699] width 62 height 35
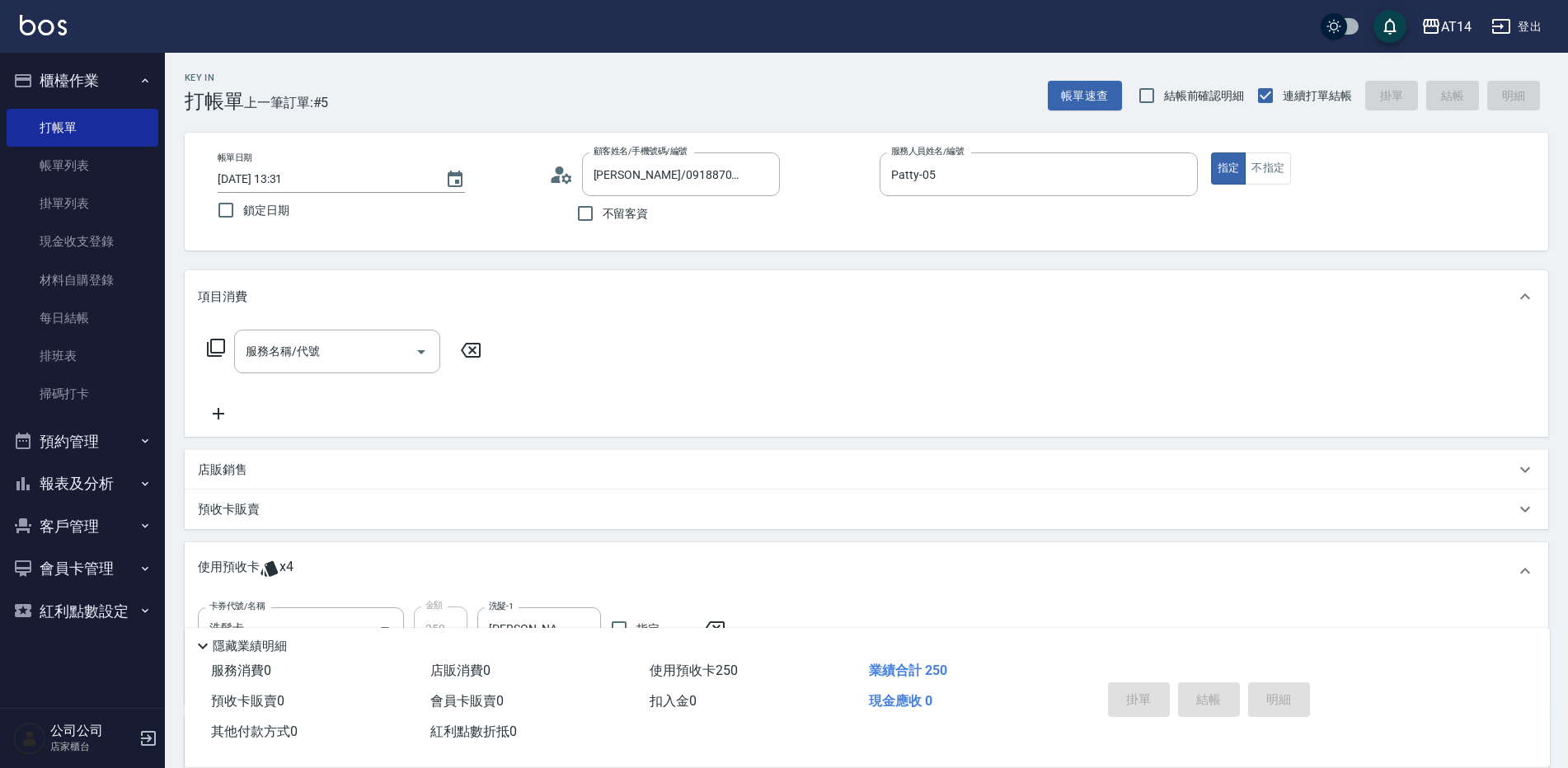
type input "[DATE] 13:42"
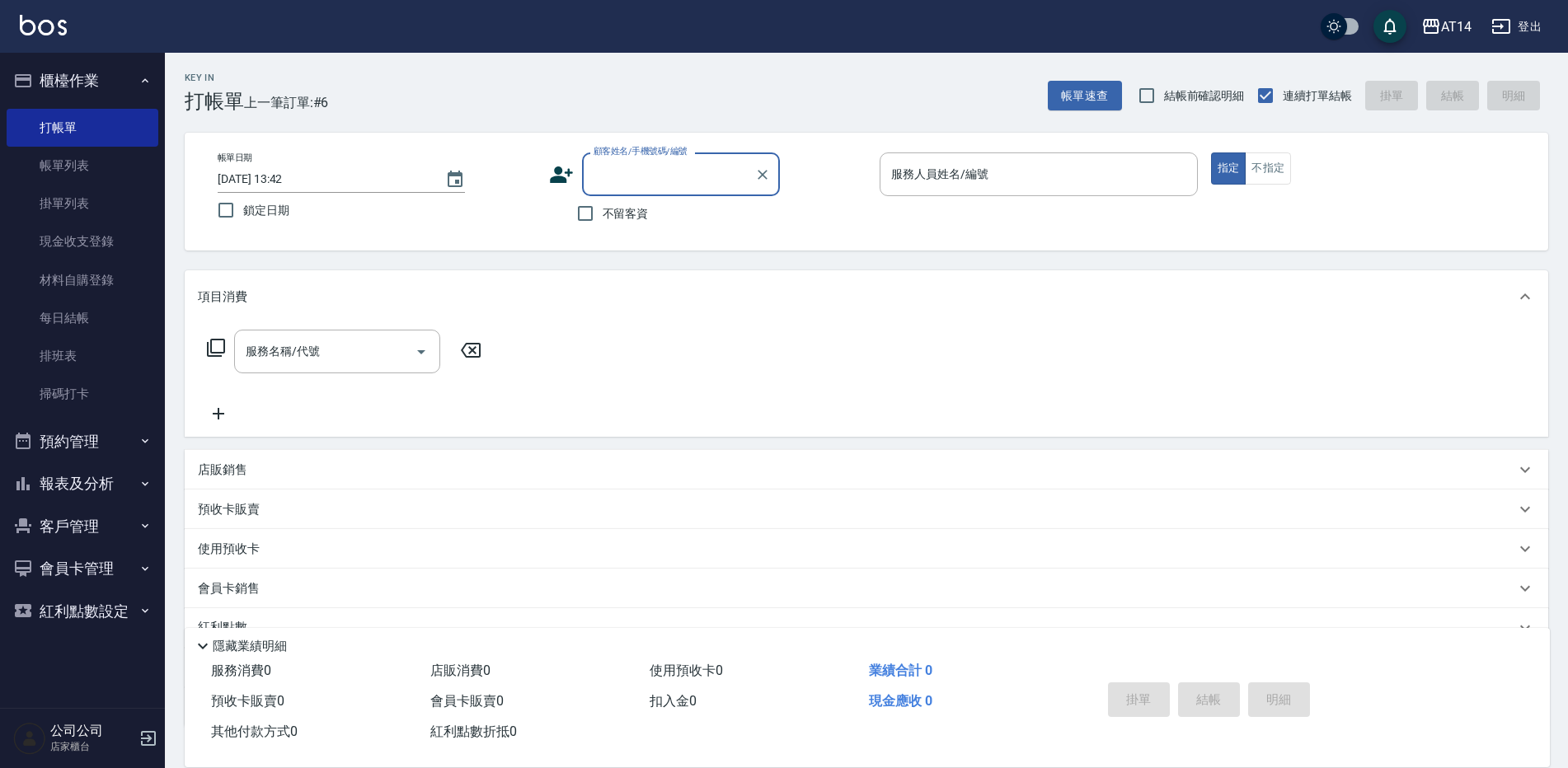
click at [608, 204] on label "不留客資" at bounding box center [608, 213] width 81 height 35
click at [603, 204] on input "不留客資" at bounding box center [585, 213] width 35 height 35
checkbox input "true"
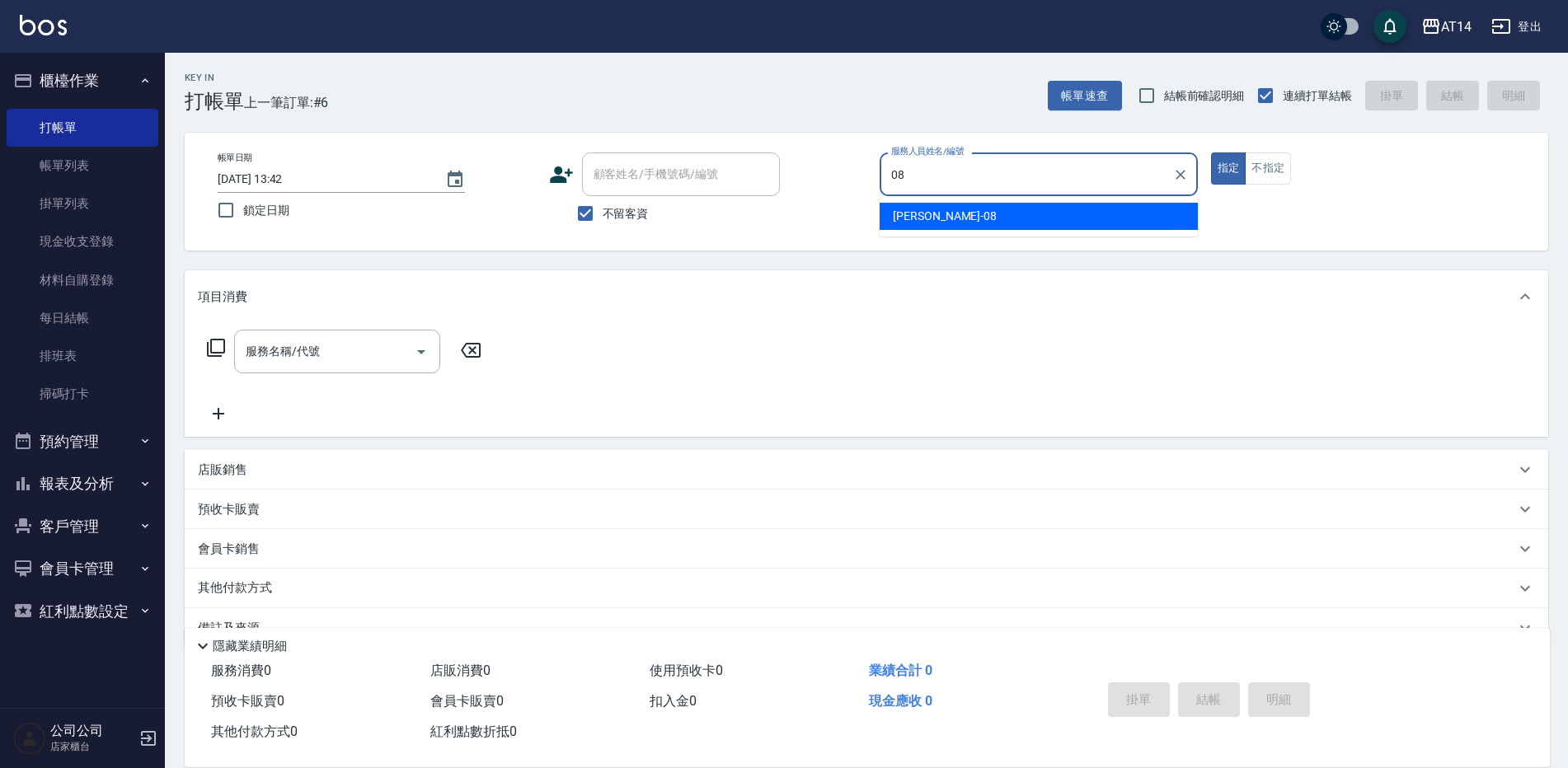
type input "0"
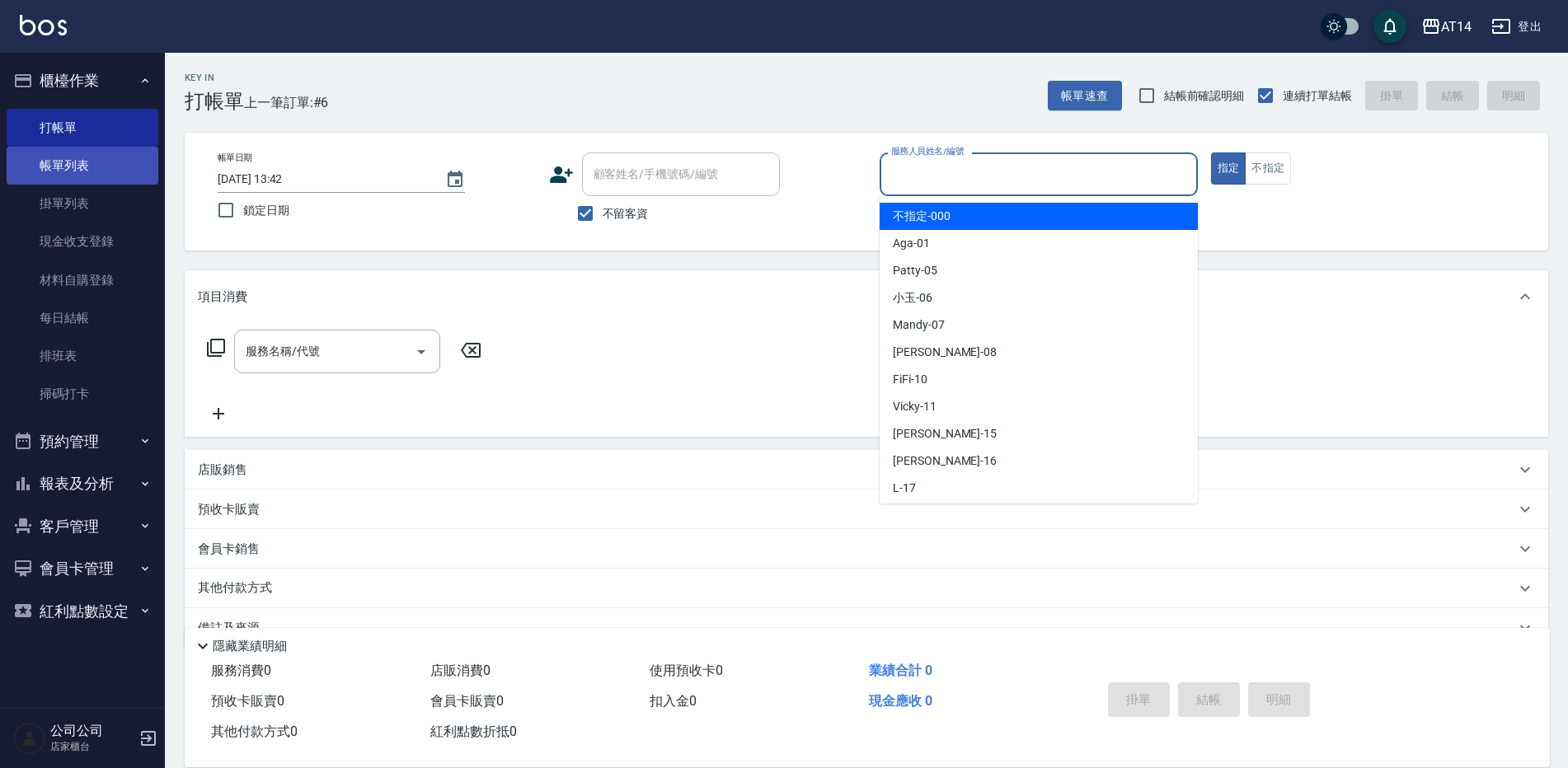
click at [125, 179] on link "帳單列表" at bounding box center [83, 165] width 152 height 38
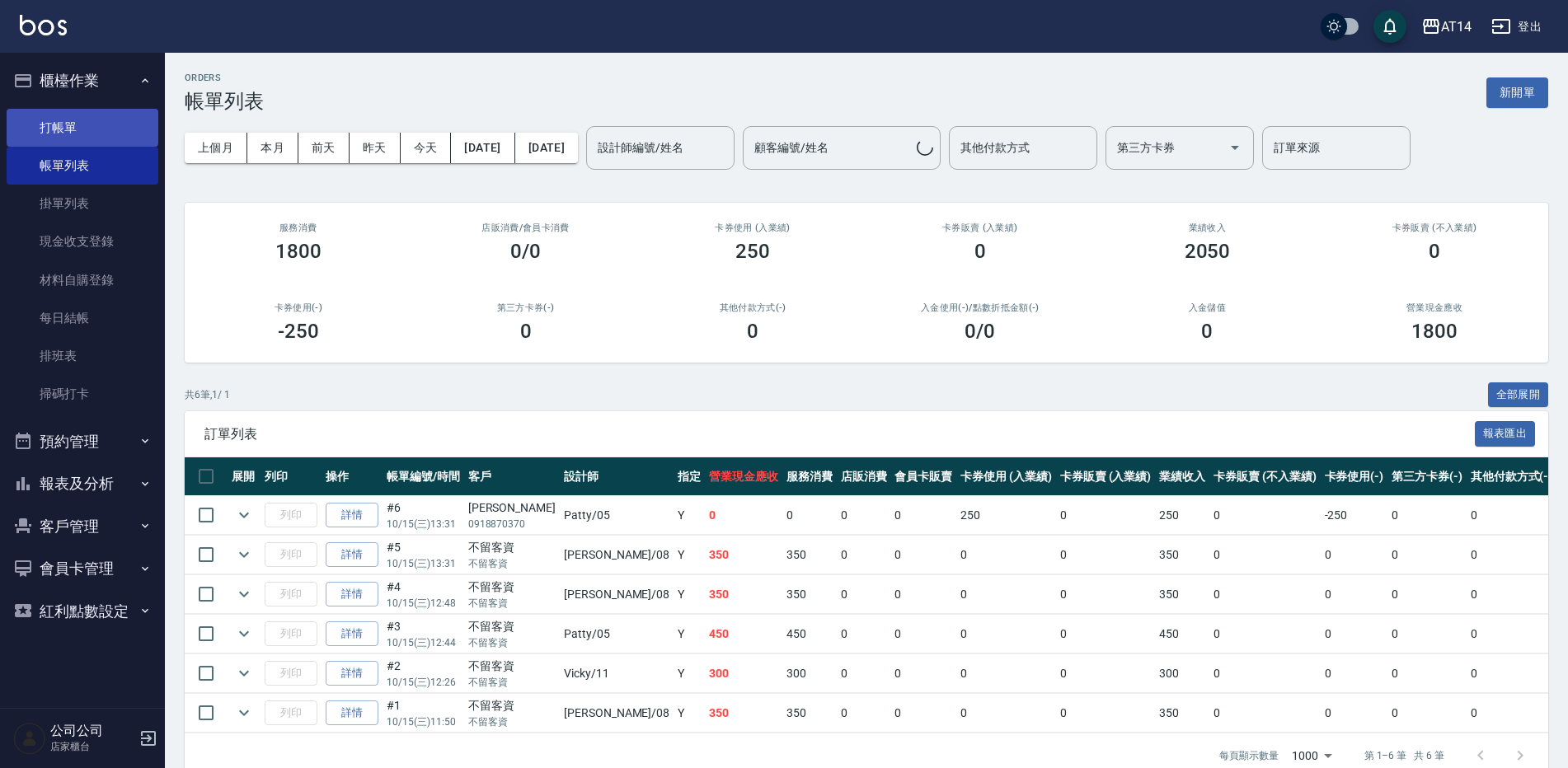
click at [85, 125] on link "打帳單" at bounding box center [83, 128] width 152 height 38
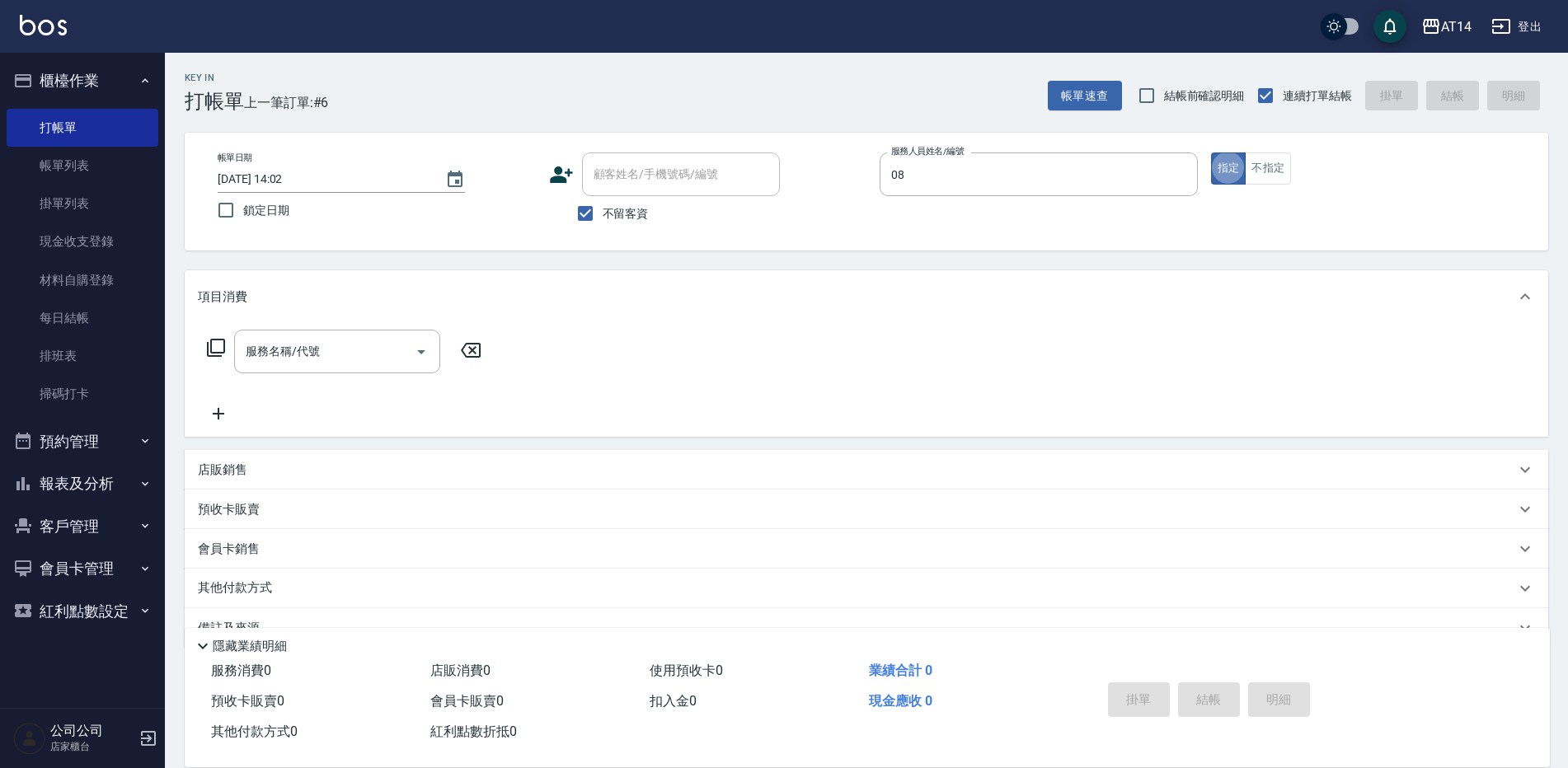
type input "[PERSON_NAME]-08"
type button "true"
click at [403, 338] on input "服務名稱/代號" at bounding box center [324, 351] width 166 height 29
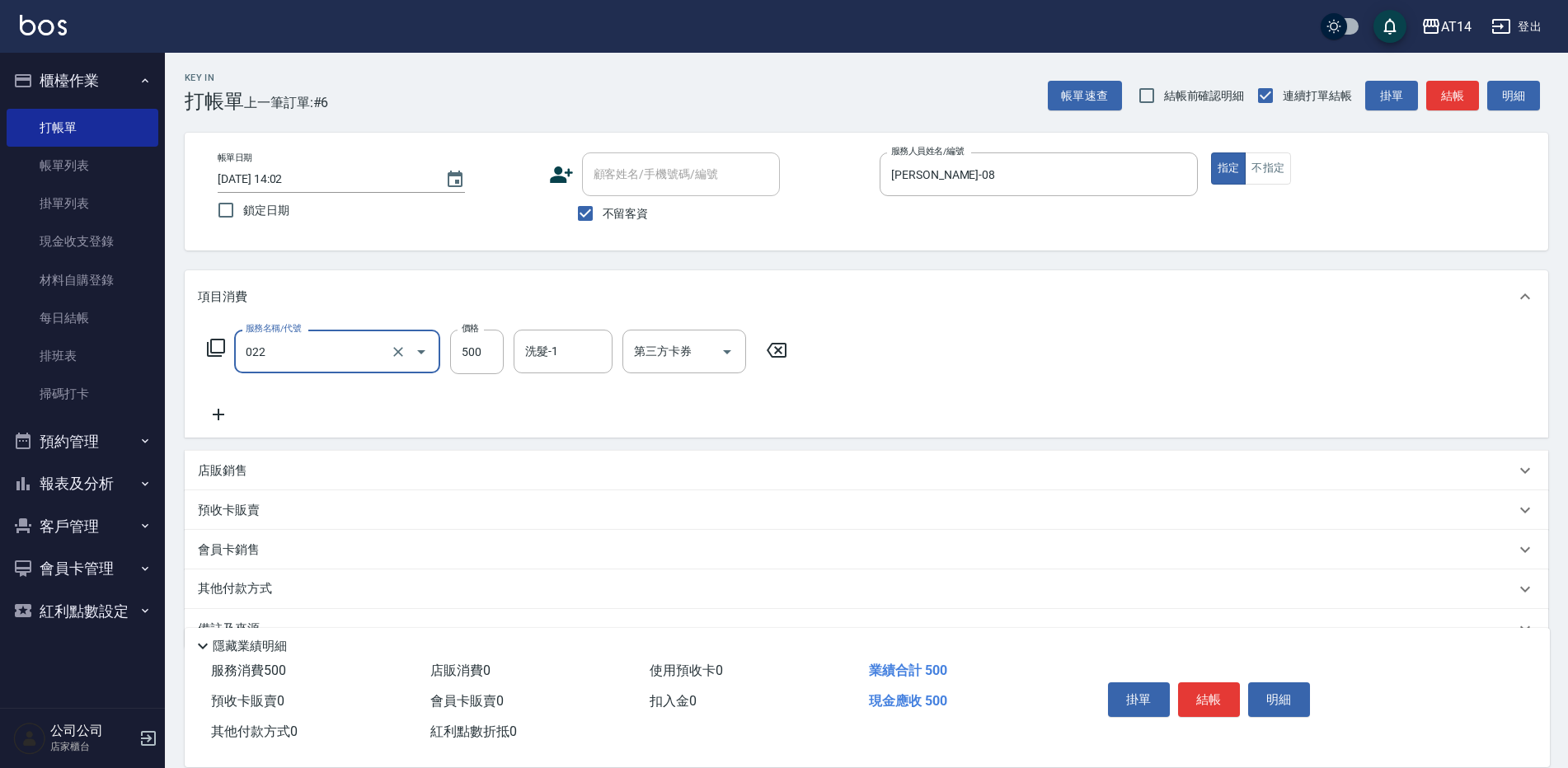
type input "洗髮+剪髮(022)"
click at [507, 361] on div "服務名稱/代號 洗髮+剪髮(022) 服務名稱/代號 價格 500 價格 洗髮-1 洗髮-1 第三方卡券 第三方卡券" at bounding box center [498, 351] width 599 height 44
click at [492, 351] on input "500" at bounding box center [476, 351] width 54 height 44
type input "550"
click at [1207, 698] on button "結帳" at bounding box center [1208, 699] width 62 height 35
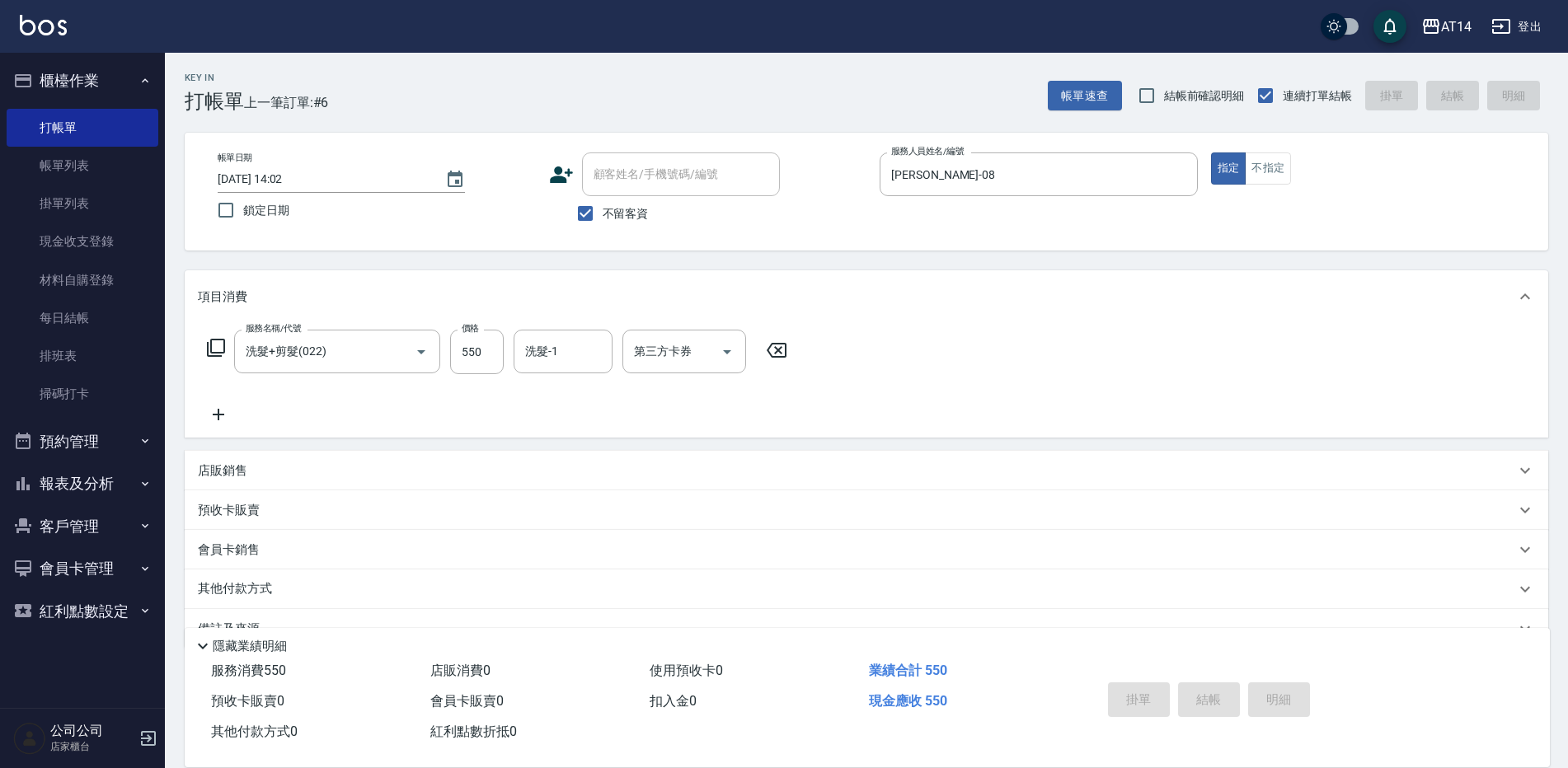
type input "[DATE] 14:03"
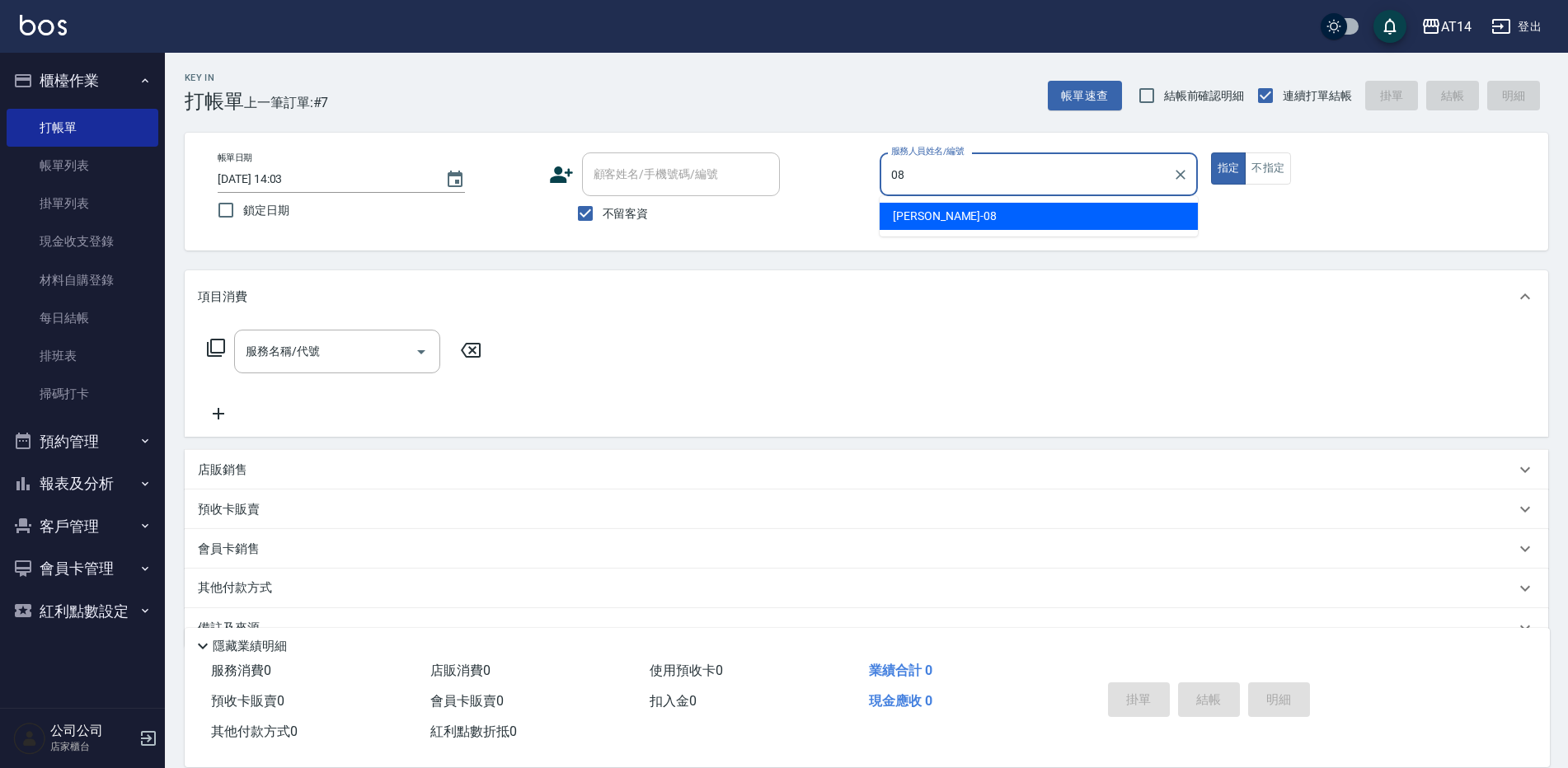
type input "[PERSON_NAME]-08"
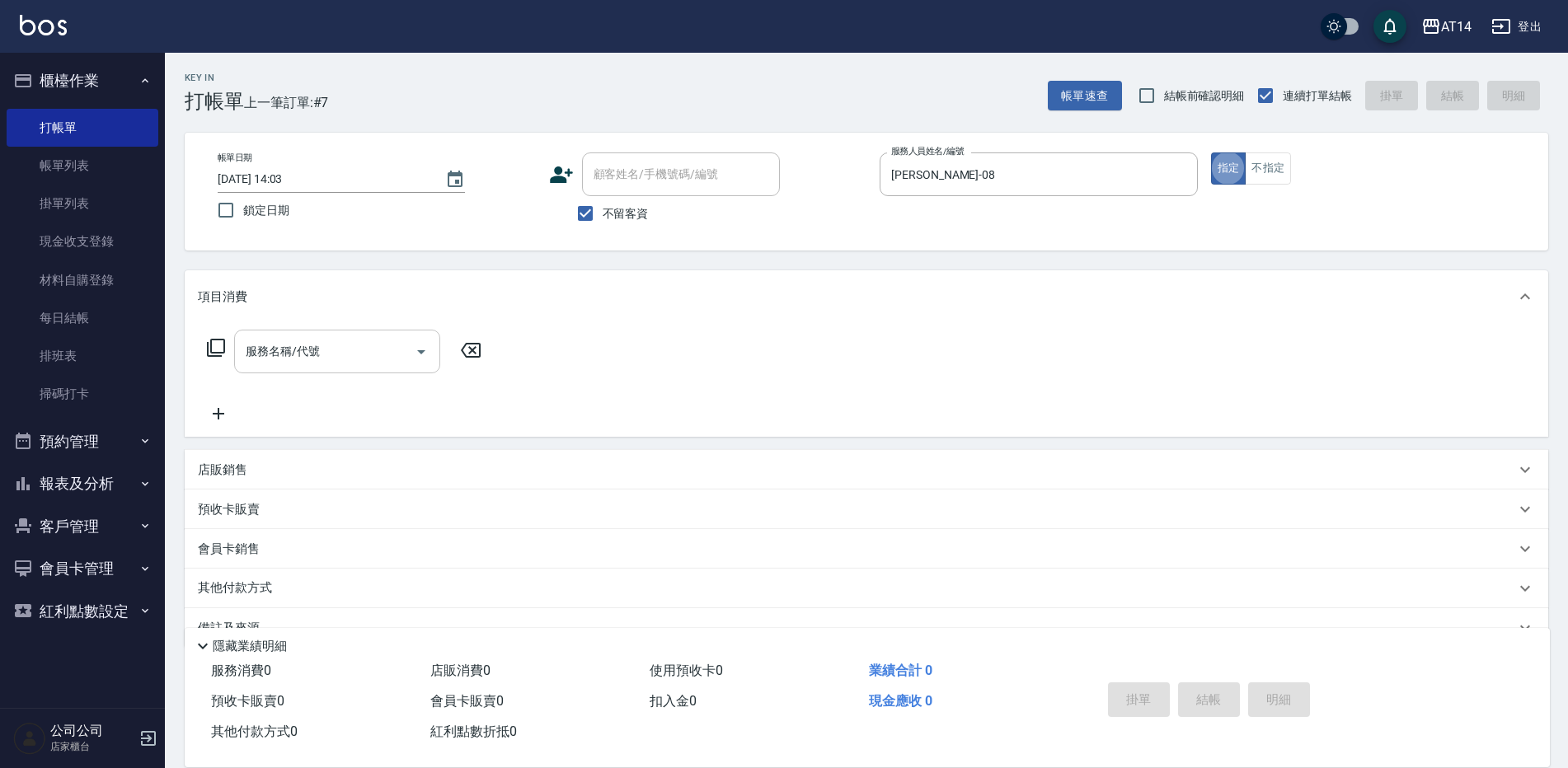
drag, startPoint x: 405, startPoint y: 337, endPoint x: 396, endPoint y: 339, distance: 9.2
click at [403, 338] on input "服務名稱/代號" at bounding box center [324, 351] width 166 height 29
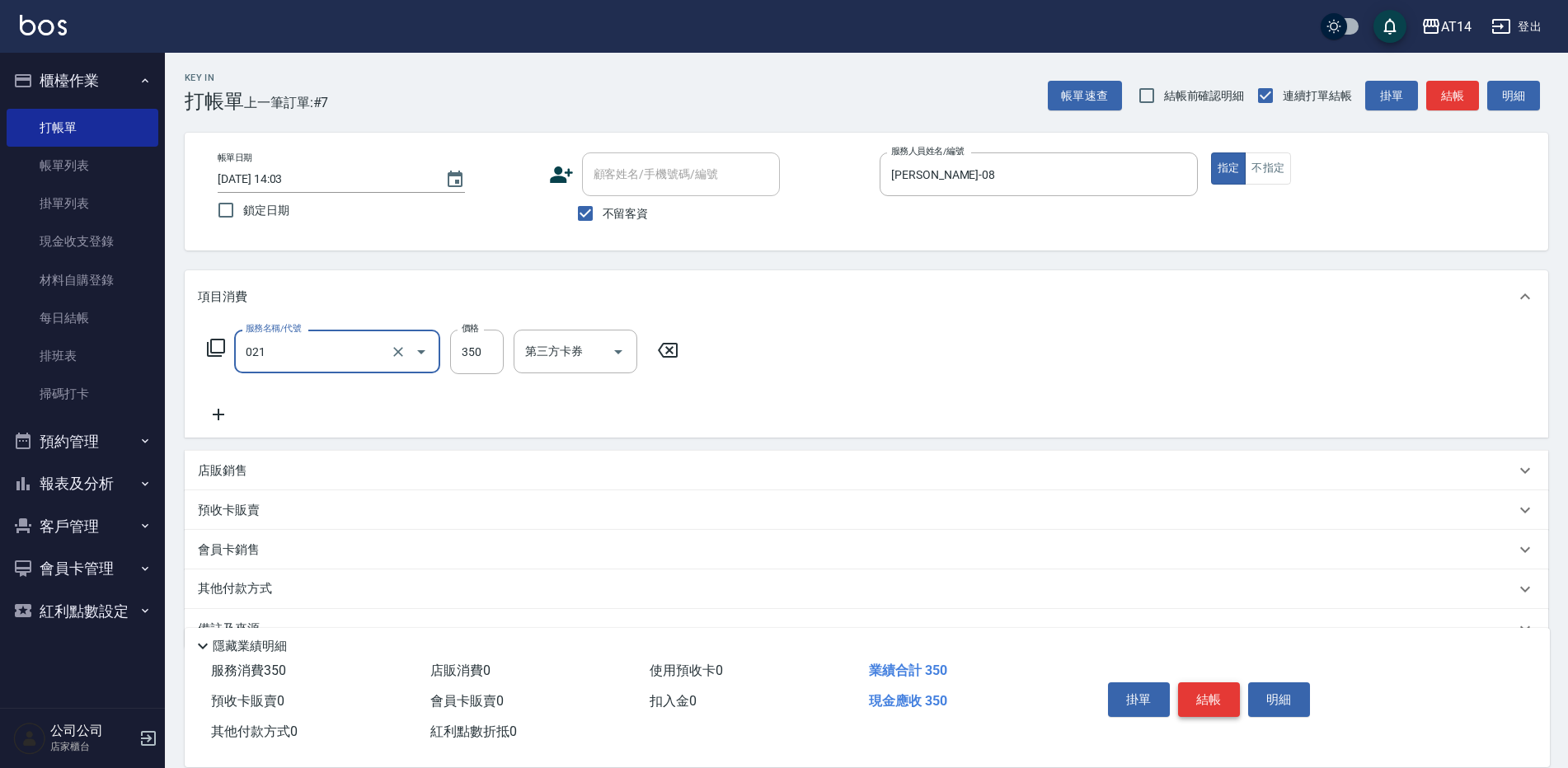
type input "剪髮(021)"
click at [1230, 700] on button "結帳" at bounding box center [1208, 699] width 62 height 35
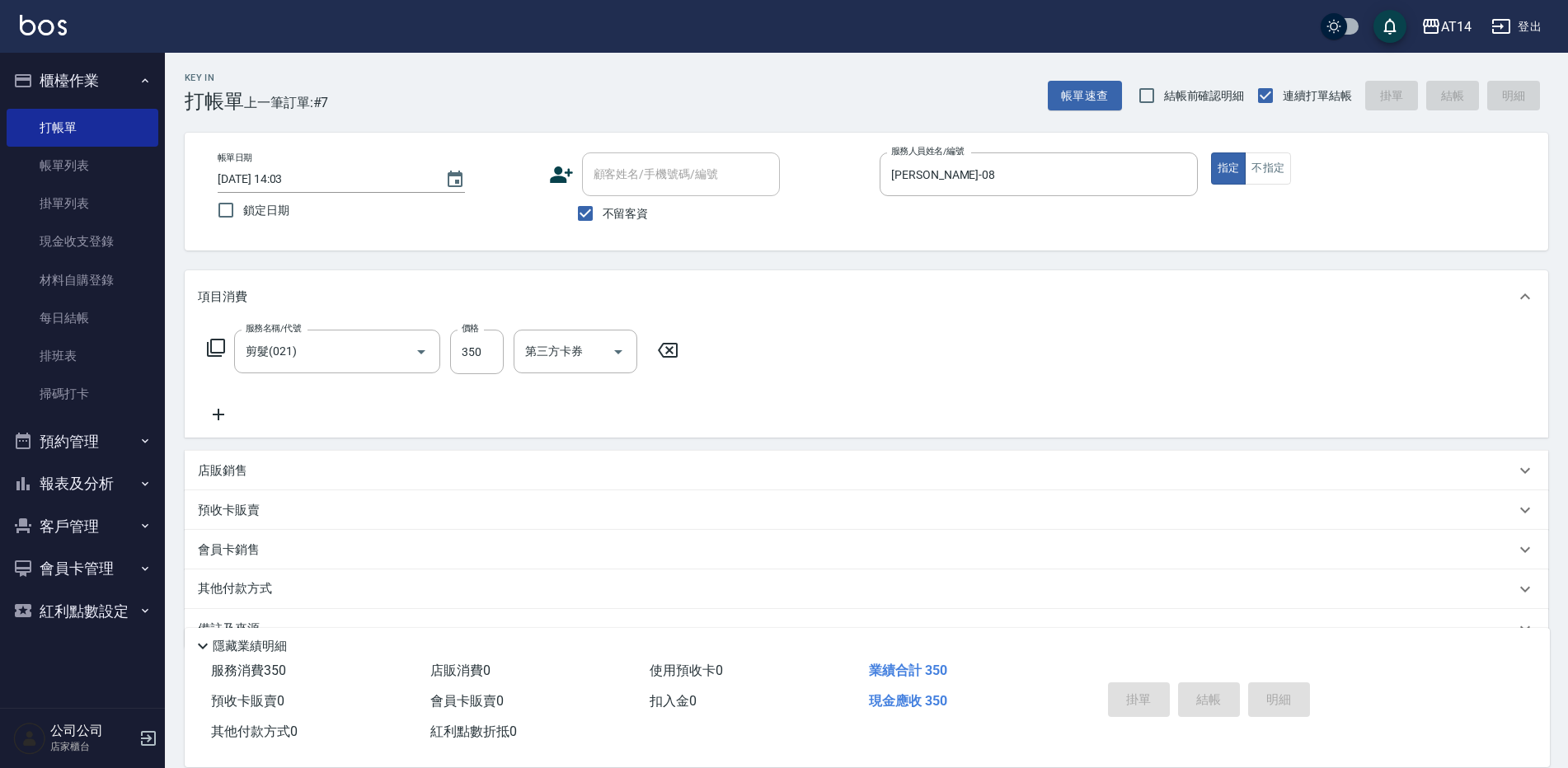
type input "[DATE] 14:17"
